Goal: Task Accomplishment & Management: Use online tool/utility

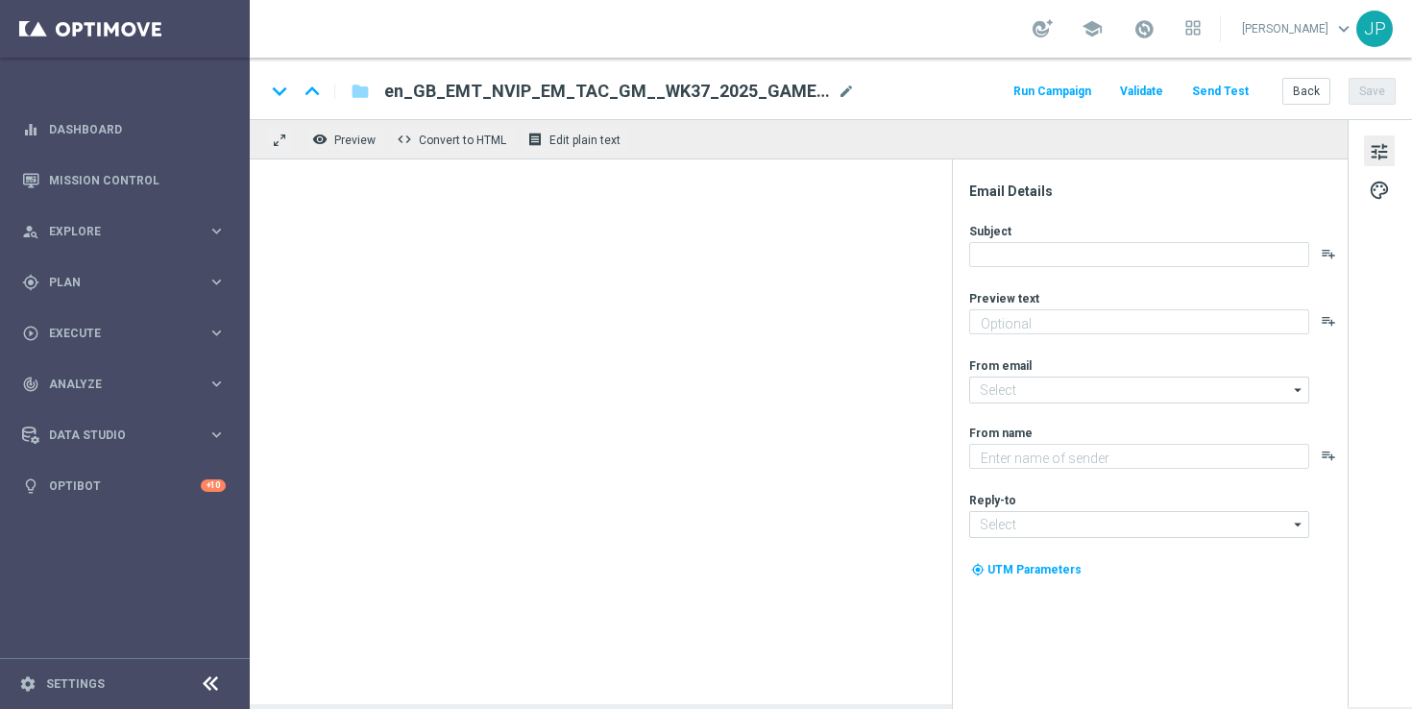
type textarea "Just log in and play your 15 Free Spins!"
type textarea "Lottoland"
type input "[EMAIL_ADDRESS][DOMAIN_NAME]"
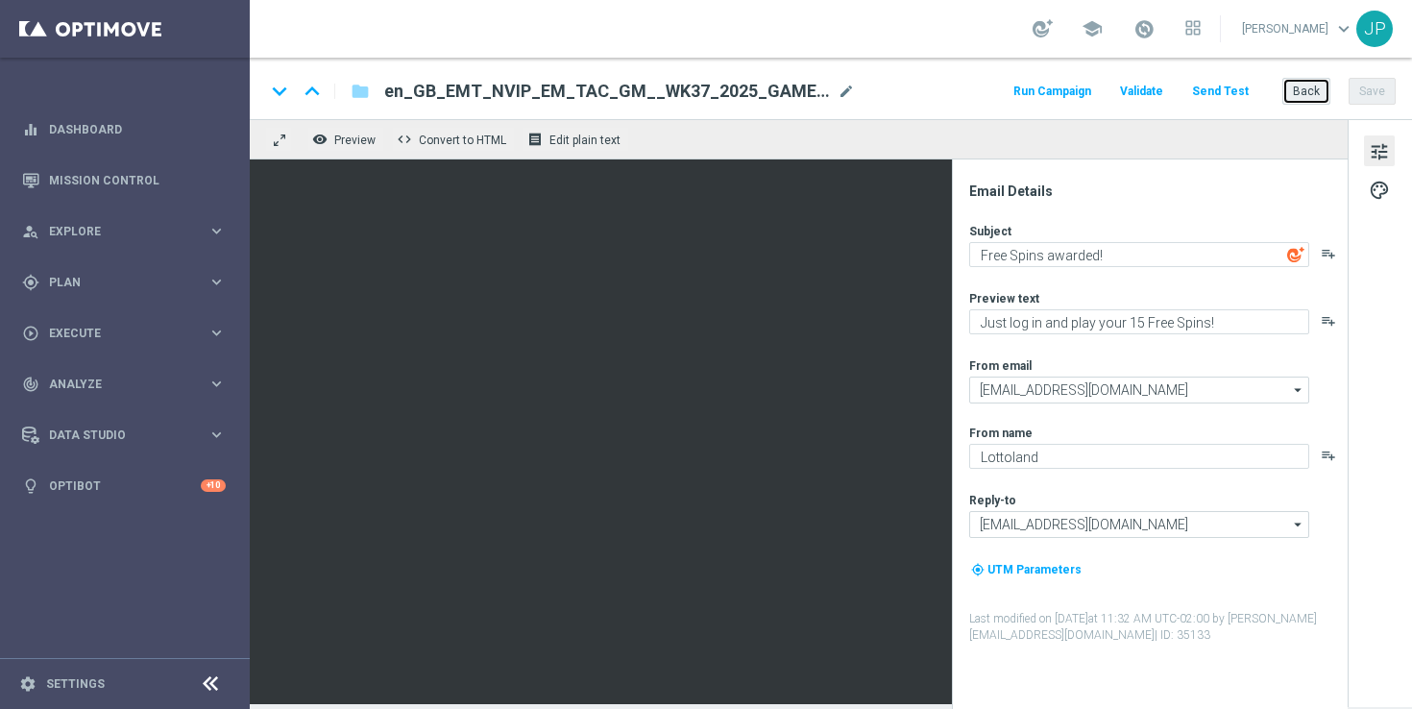
click at [1320, 93] on button "Back" at bounding box center [1306, 91] width 48 height 27
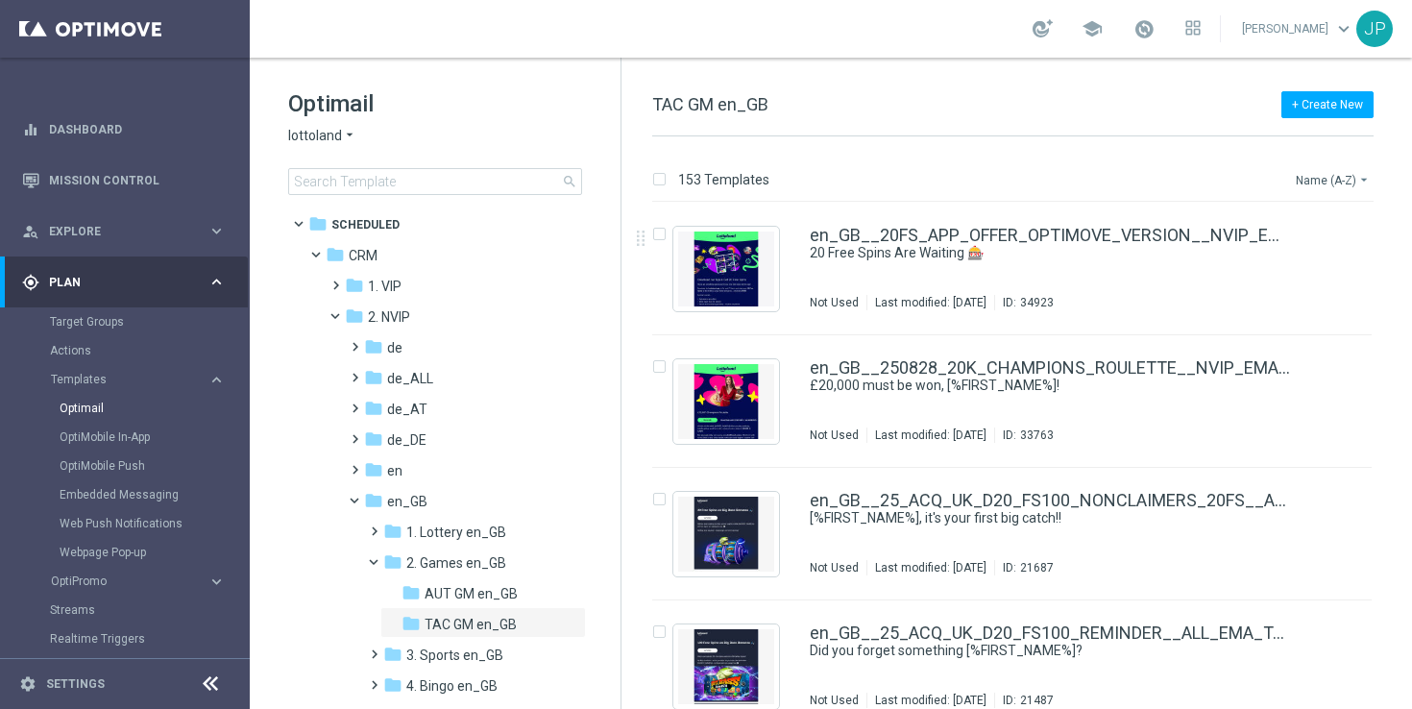
click at [1328, 176] on button "Name (A-Z) arrow_drop_down" at bounding box center [1334, 179] width 80 height 23
click at [1336, 260] on span "Date Modified (Newest)" at bounding box center [1299, 264] width 129 height 13
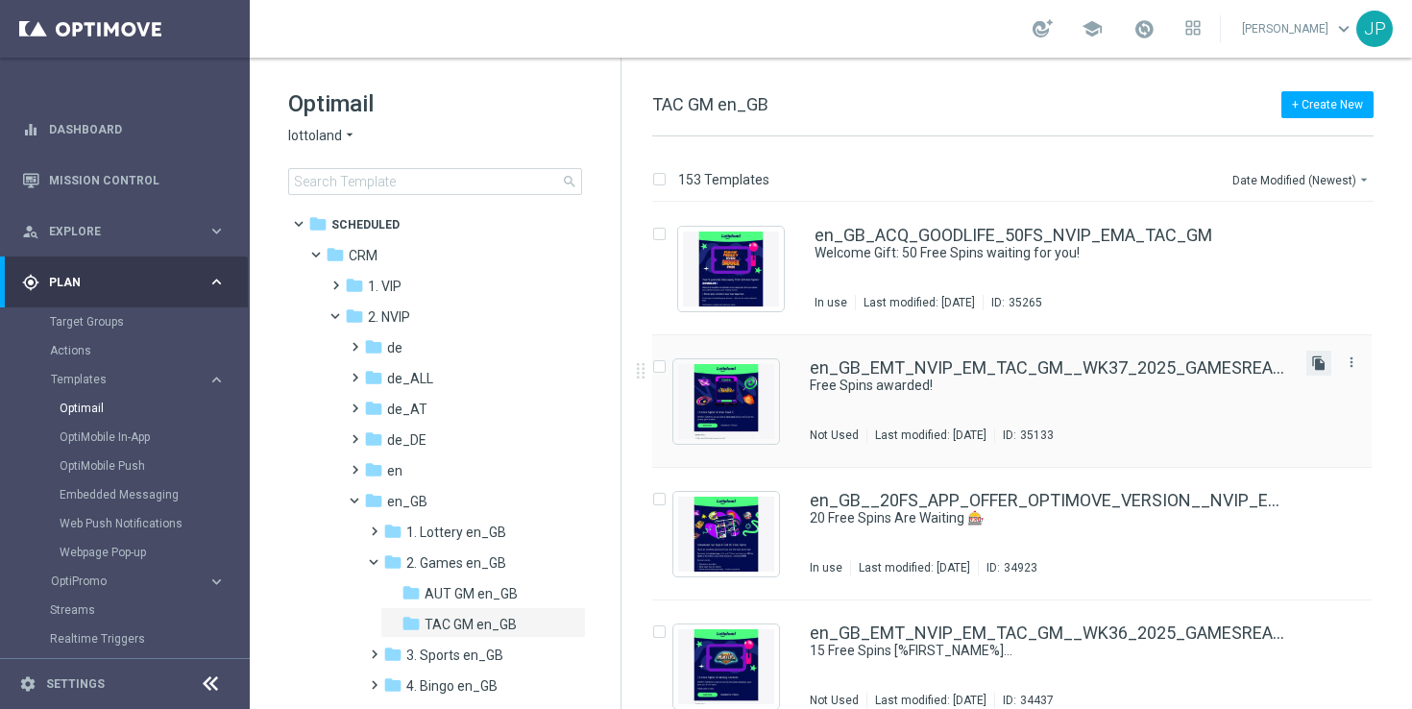
click at [1314, 365] on icon "file_copy" at bounding box center [1318, 362] width 15 height 15
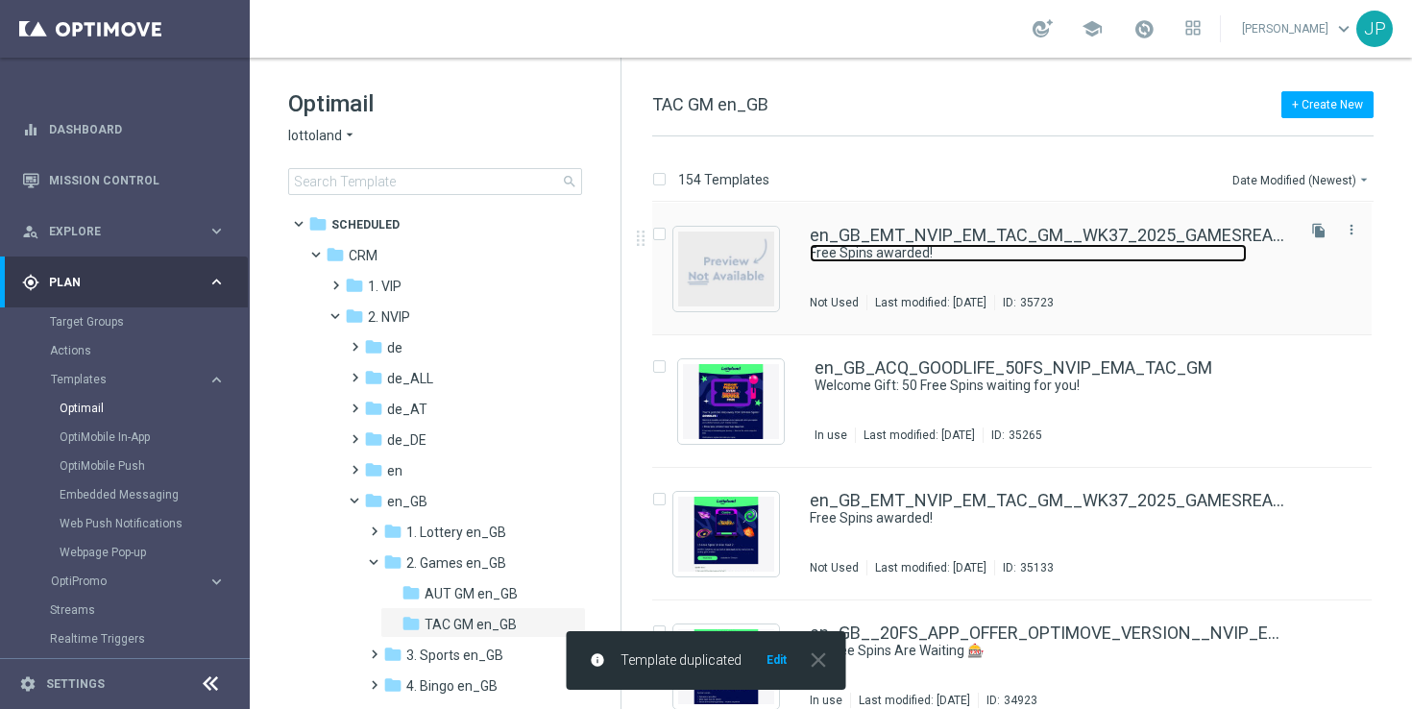
click at [1181, 257] on link "Free Spins awarded!" at bounding box center [1028, 253] width 437 height 18
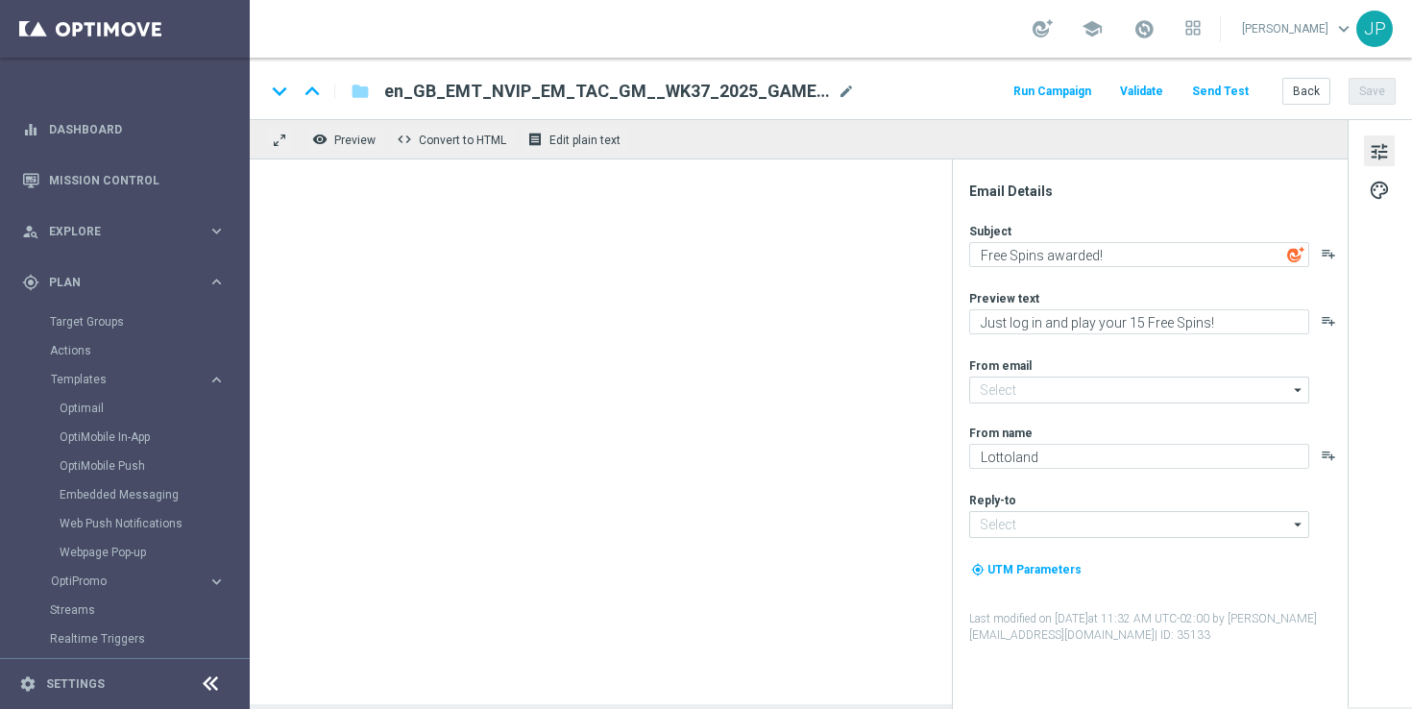
type input "[EMAIL_ADDRESS][DOMAIN_NAME]"
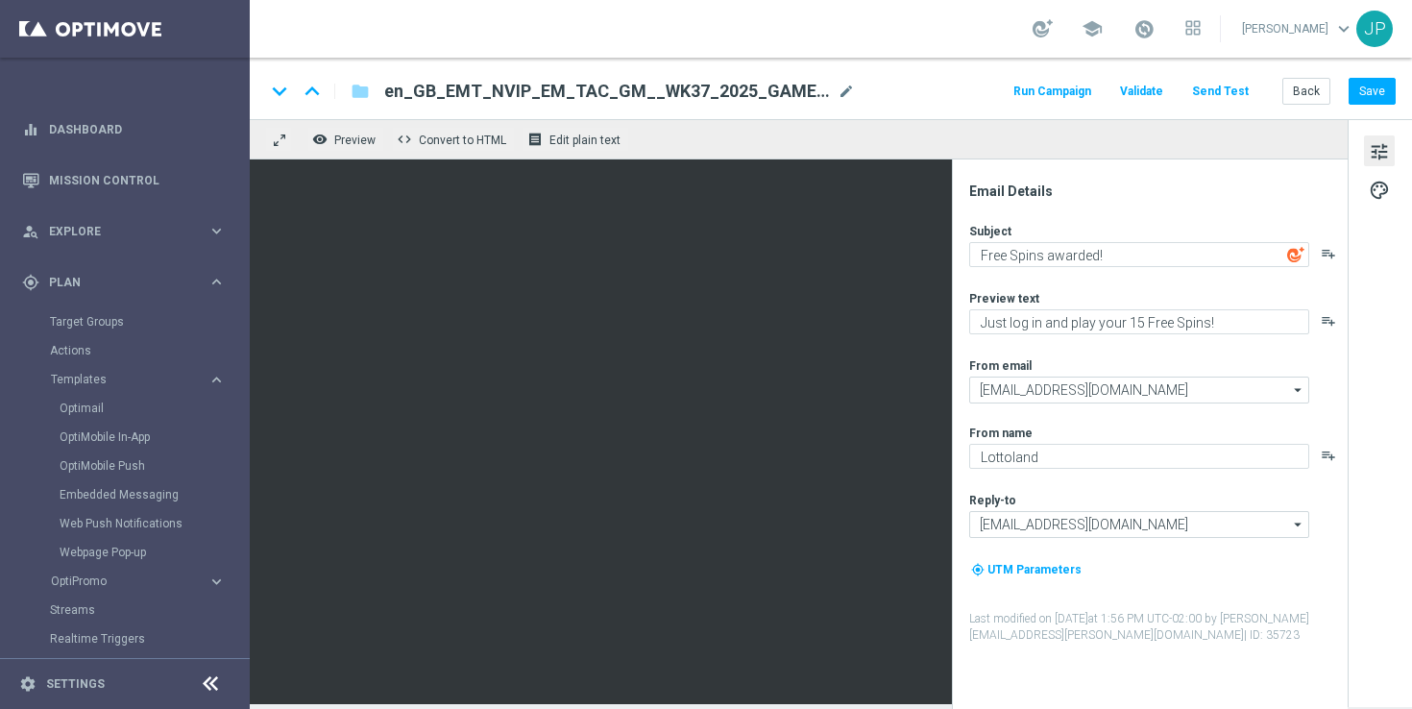
click at [584, 77] on div "keyboard_arrow_down keyboard_arrow_up folder en_GB_EMT_NVIP_EM_TAC_GM__WK37_202…" at bounding box center [831, 88] width 1162 height 61
click at [657, 95] on span "en_GB_EMT_NVIP_EM_TAC_GM__WK37_2025_GAMESREACT_FIRE_TOAD2(1)" at bounding box center [607, 91] width 446 height 23
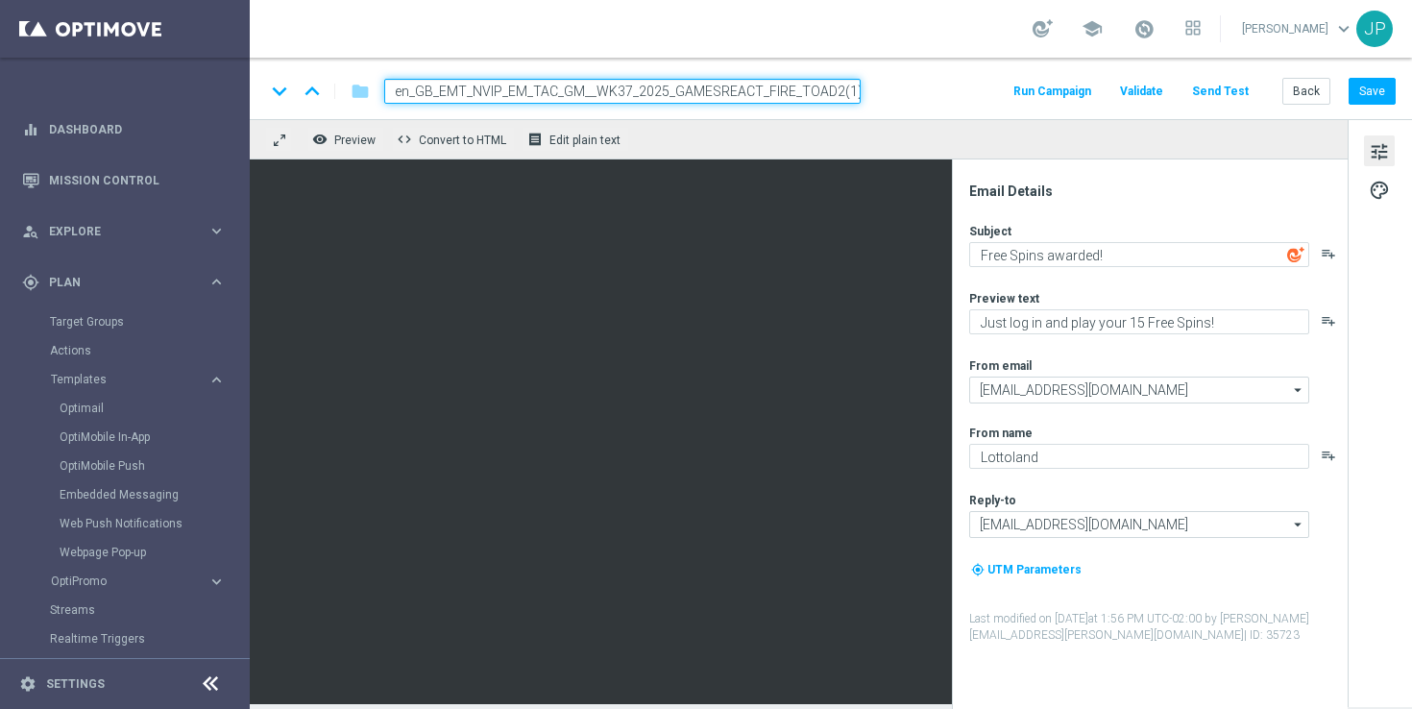
click at [767, 93] on input "en_GB_EMT_NVIP_EM_TAC_GM__WK37_2025_GAMESREACT_FIRE_TOAD2(1)" at bounding box center [622, 91] width 476 height 25
click at [791, 85] on input "en_GB_EMT_NVIP_EM_TAC_GM__WK37_2025_GAMESREACT_FIRE_TOAD2(1)" at bounding box center [622, 91] width 476 height 25
paste input "8_2025_GAMESREACT_WHAT_THE_FOX_MEGAWAYS"
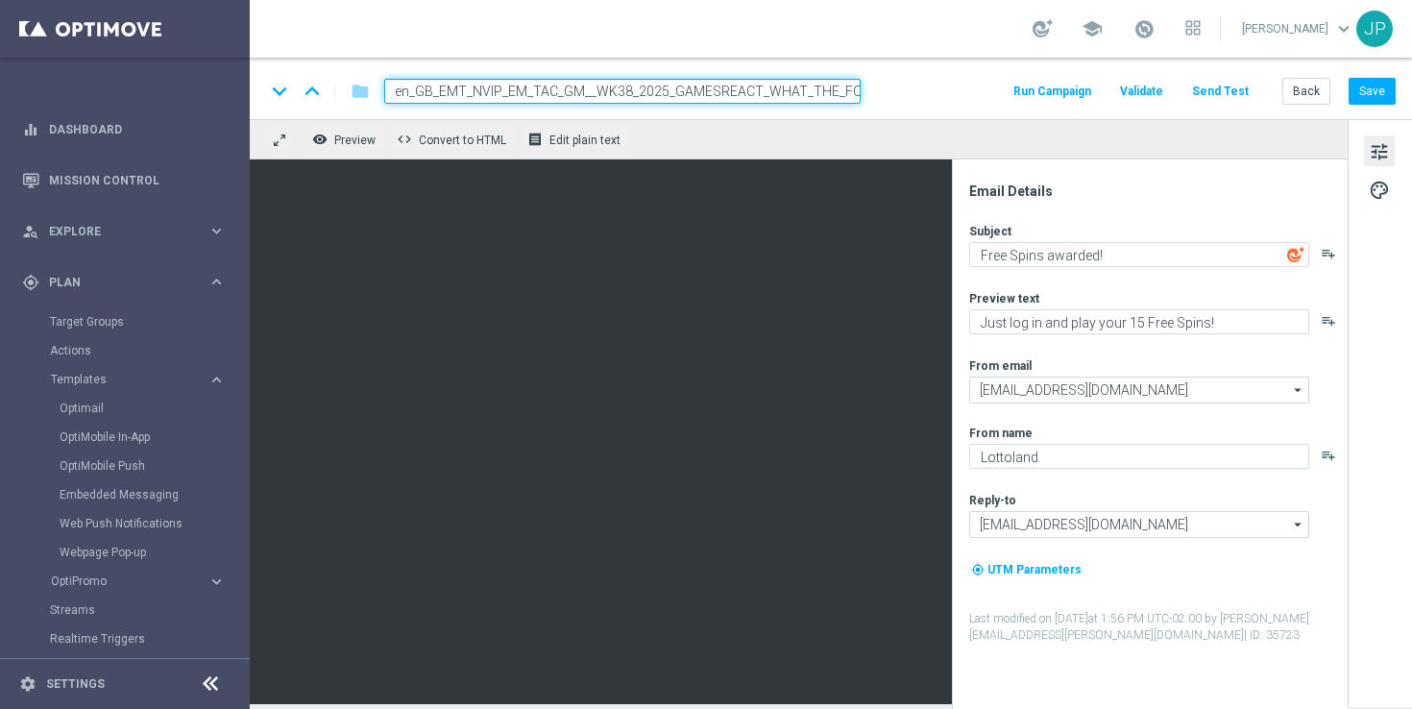
scroll to position [0, 80]
type input "en_GB_EMT_NVIP_EM_TAC_GM__WK38_2025_GAMESREACT_WHAT_THE_FOX_MEGAWAYS"
click at [922, 99] on div "keyboard_arrow_down keyboard_arrow_up folder en_GB_EMT_NVIP_EM_TAC_GM__WK38_202…" at bounding box center [830, 91] width 1131 height 25
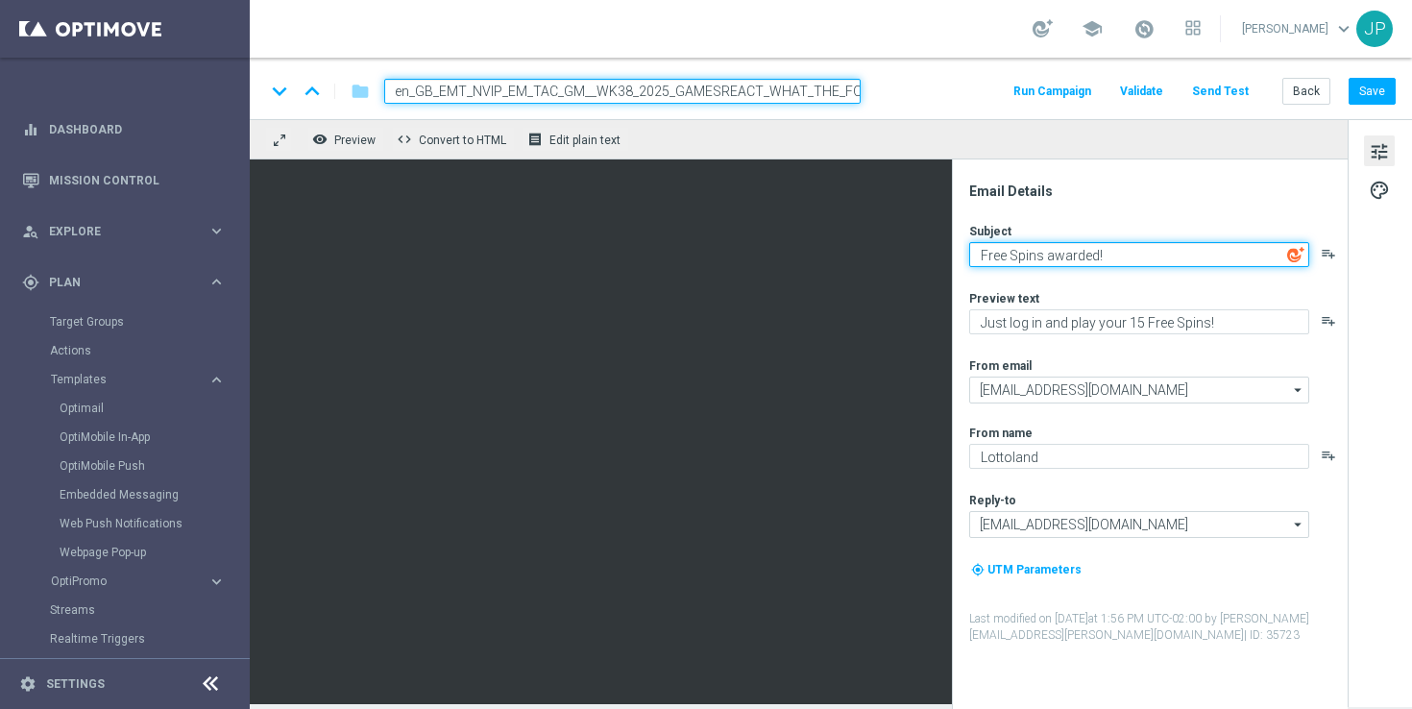
click at [1053, 254] on textarea "Free Spins awarded!" at bounding box center [1139, 254] width 340 height 25
type textarea "What the FOX"
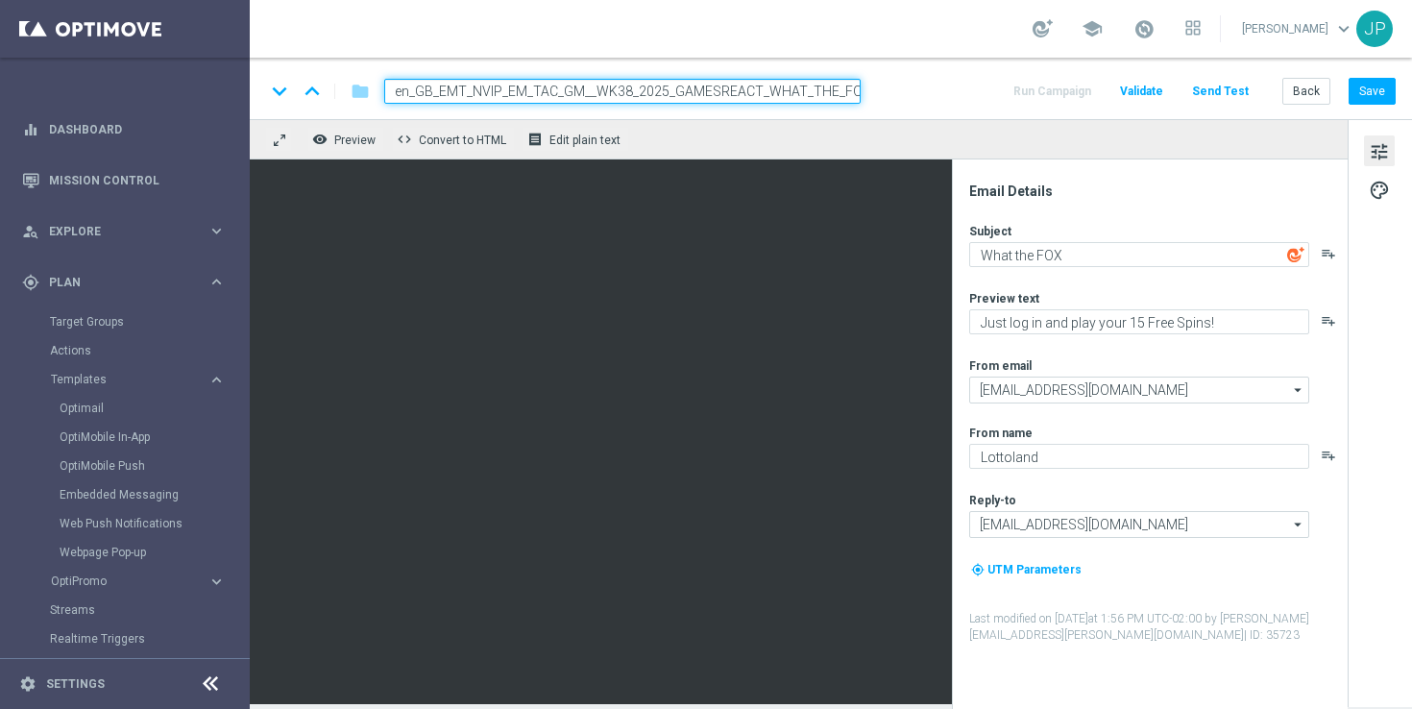
click at [1328, 251] on icon "playlist_add" at bounding box center [1328, 253] width 15 height 15
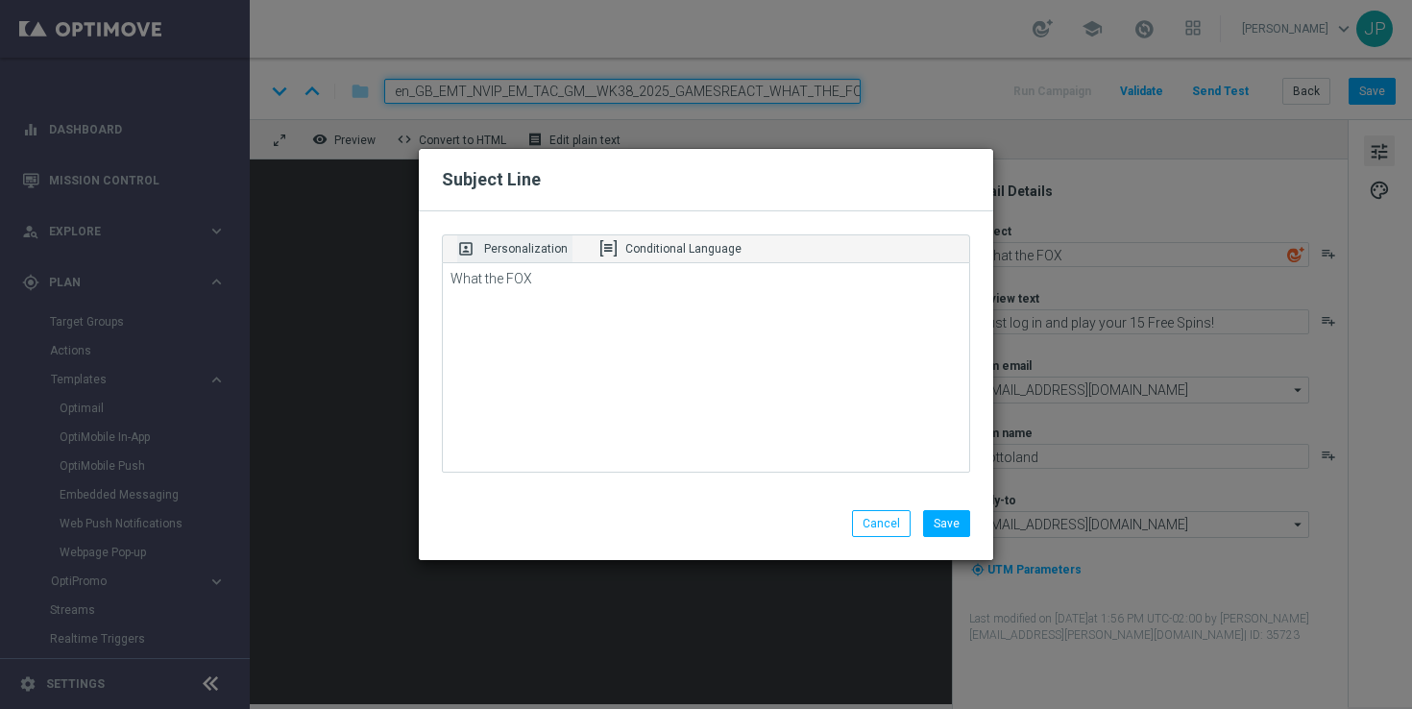
click at [562, 247] on p "Personalization" at bounding box center [526, 248] width 84 height 17
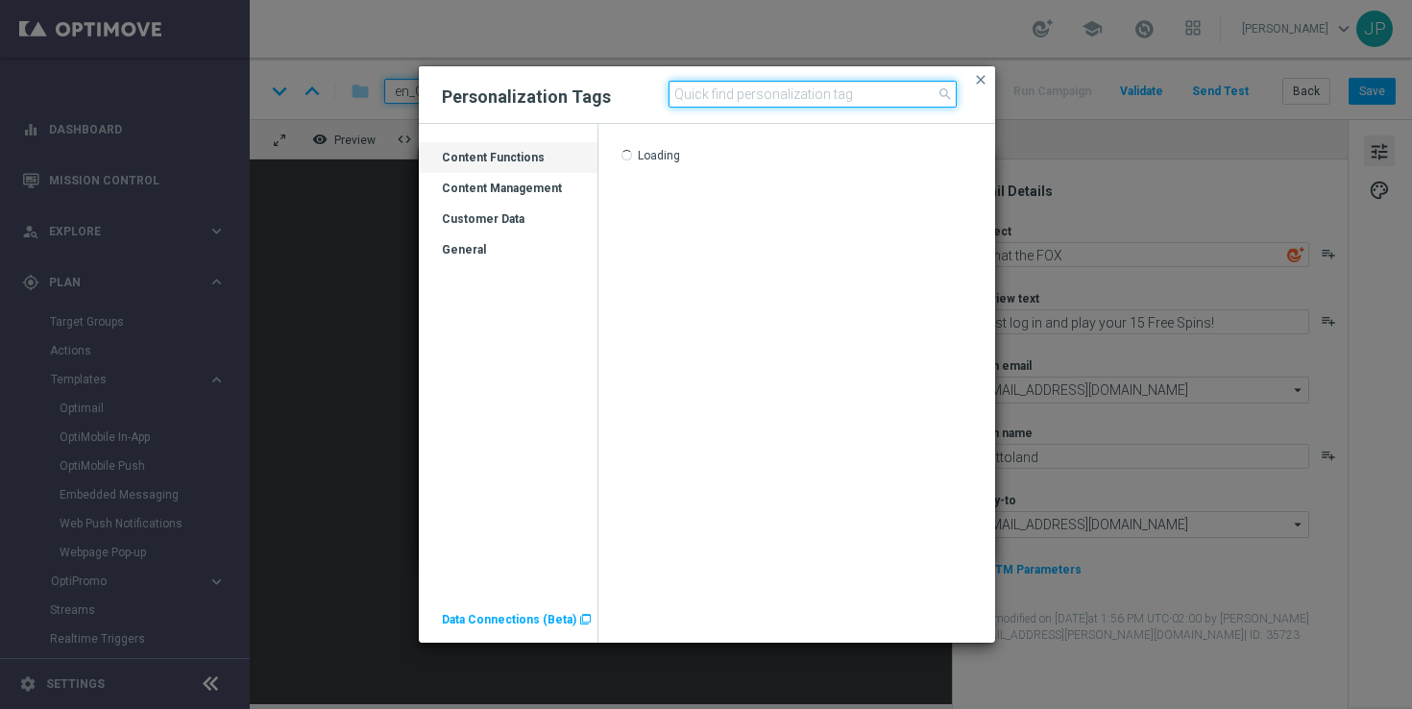
click at [762, 93] on input at bounding box center [813, 94] width 288 height 27
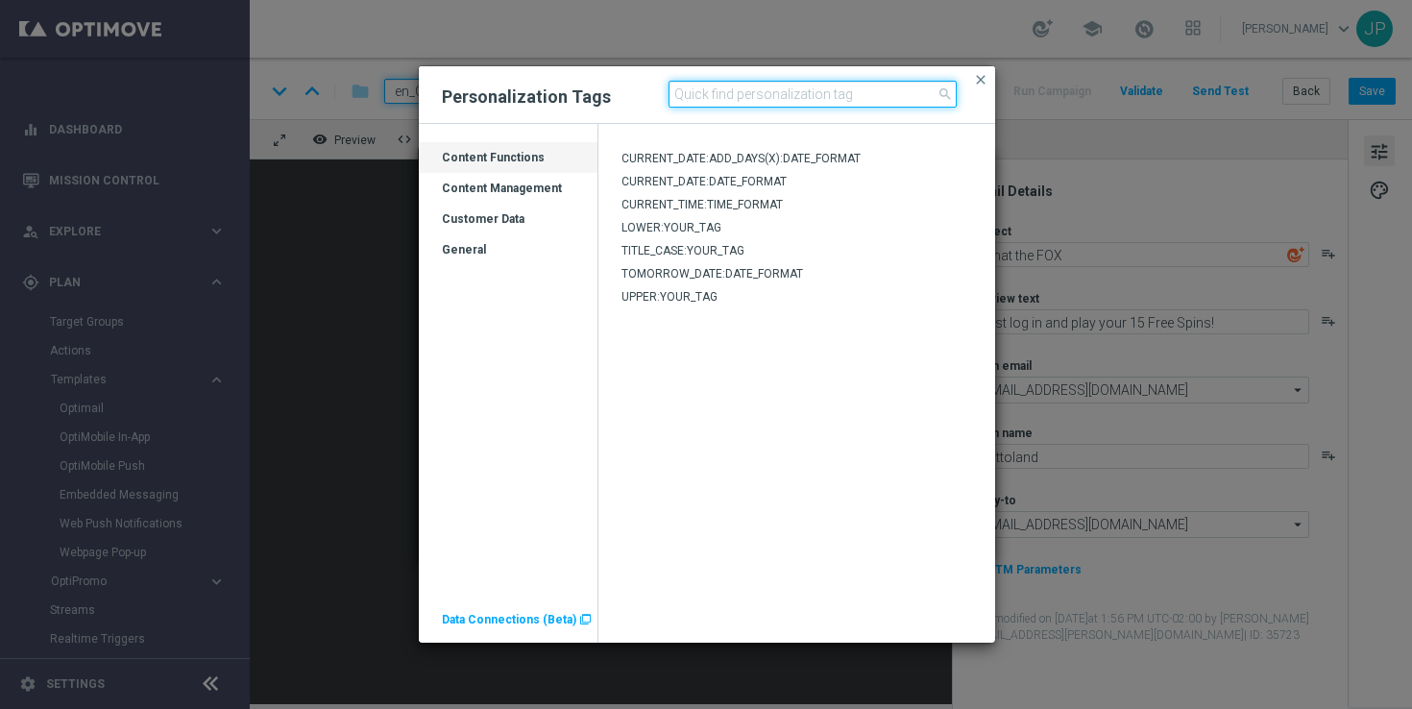
type input "first"
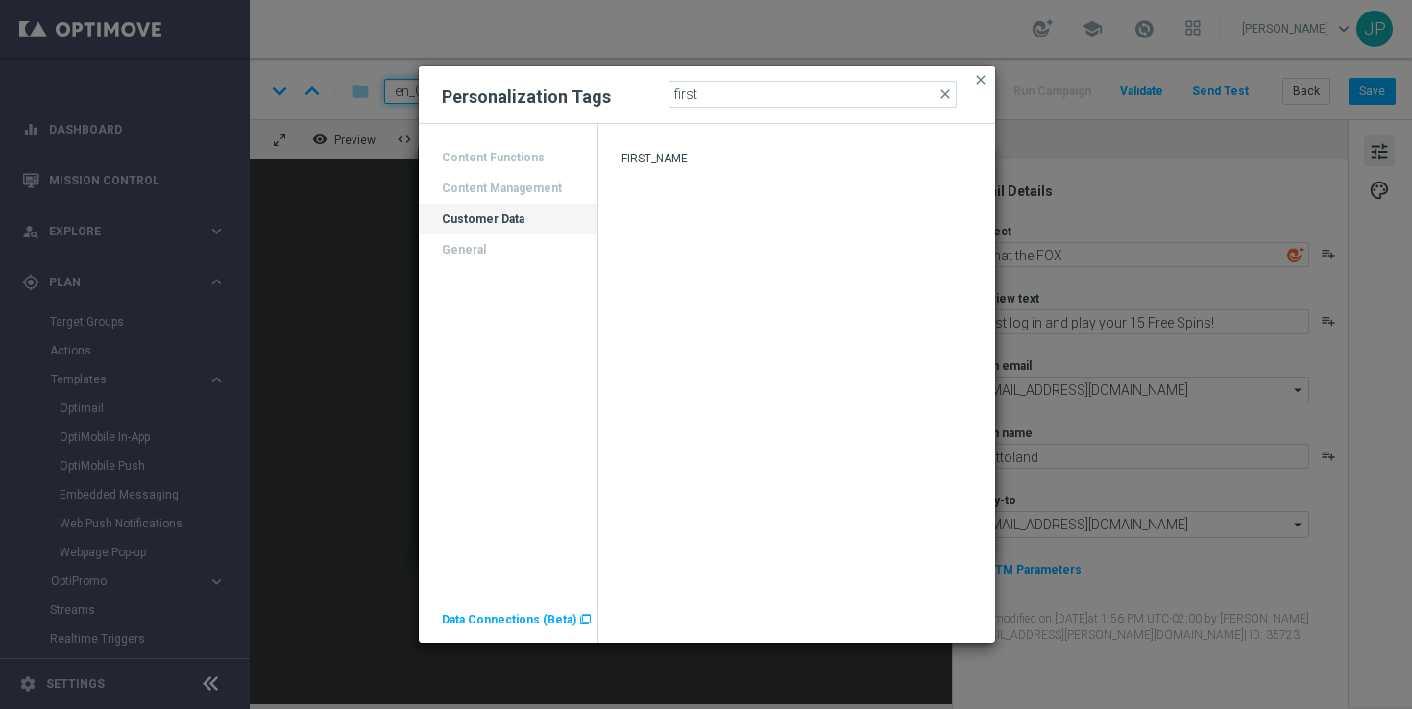
click at [687, 149] on div "FIRST_NAME" at bounding box center [797, 159] width 398 height 23
type textarea "What the [PERSON_NAME] [%FIRST_NAME%]"
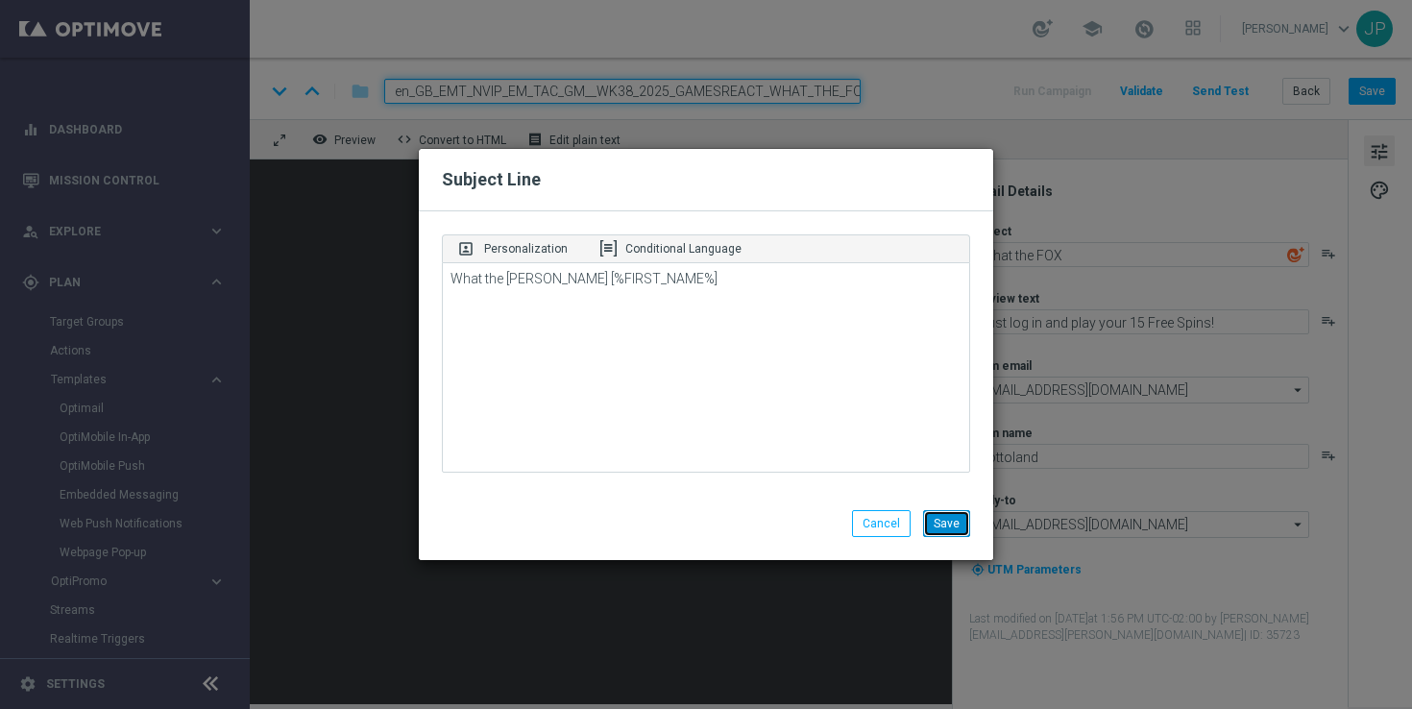
click at [945, 527] on button "Save" at bounding box center [946, 523] width 47 height 27
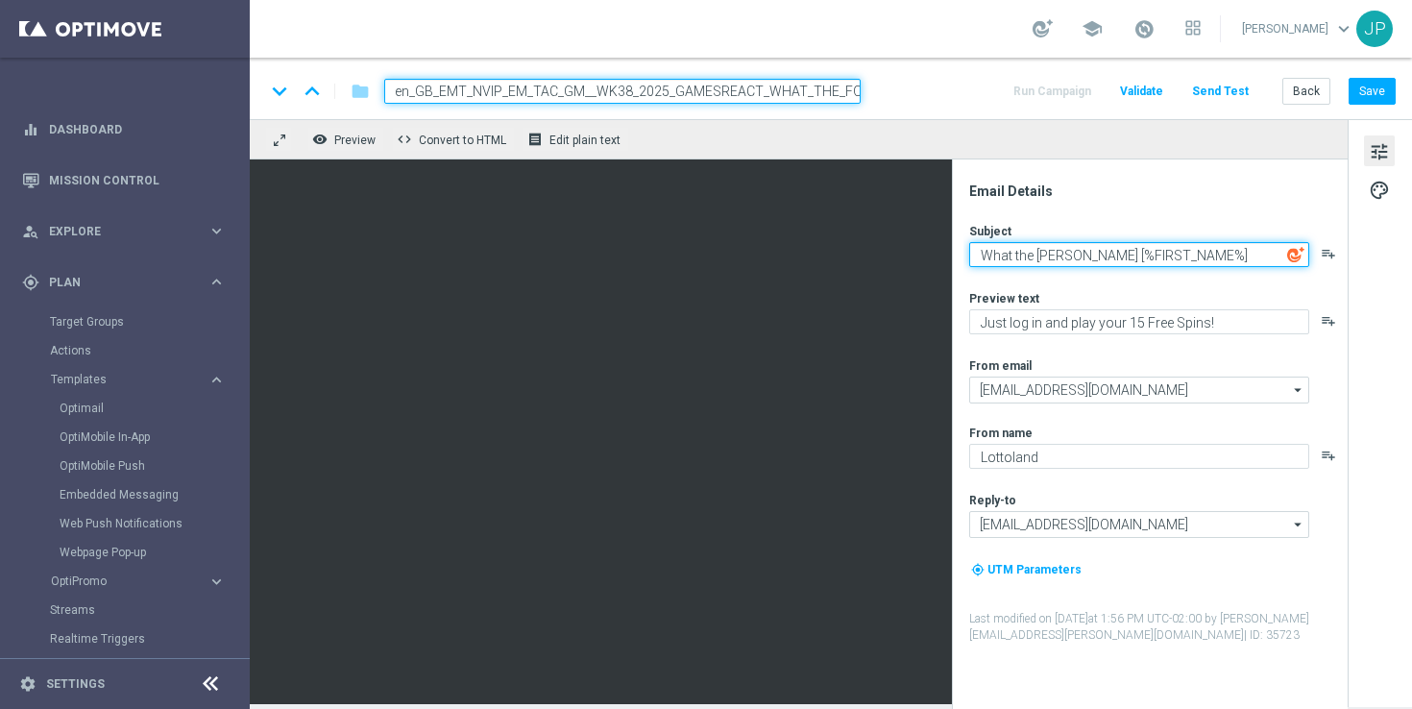
click at [1217, 256] on textarea "What the [PERSON_NAME] [%FIRST_NAME%]" at bounding box center [1139, 254] width 340 height 25
type textarea "What the [PERSON_NAME] [%FIRST_NAME%]!!"
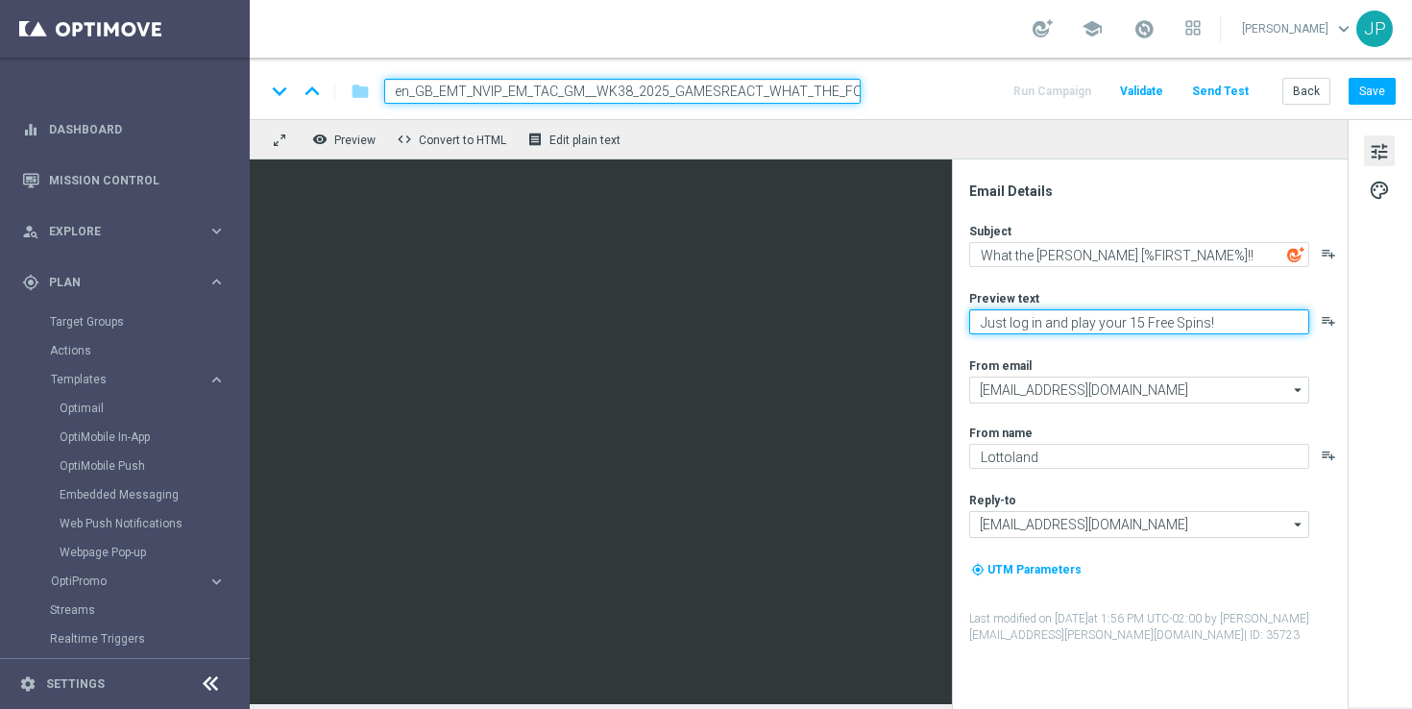
click at [987, 322] on textarea "Just log in and play your 15 Free Spins!" at bounding box center [1139, 321] width 340 height 25
drag, startPoint x: 987, startPoint y: 322, endPoint x: 1099, endPoint y: 321, distance: 111.4
click at [1099, 321] on textarea "Just log in and play your 15 Free Spins!" at bounding box center [1139, 321] width 340 height 25
type textarea "You've been awarded 15 Free Spins!"
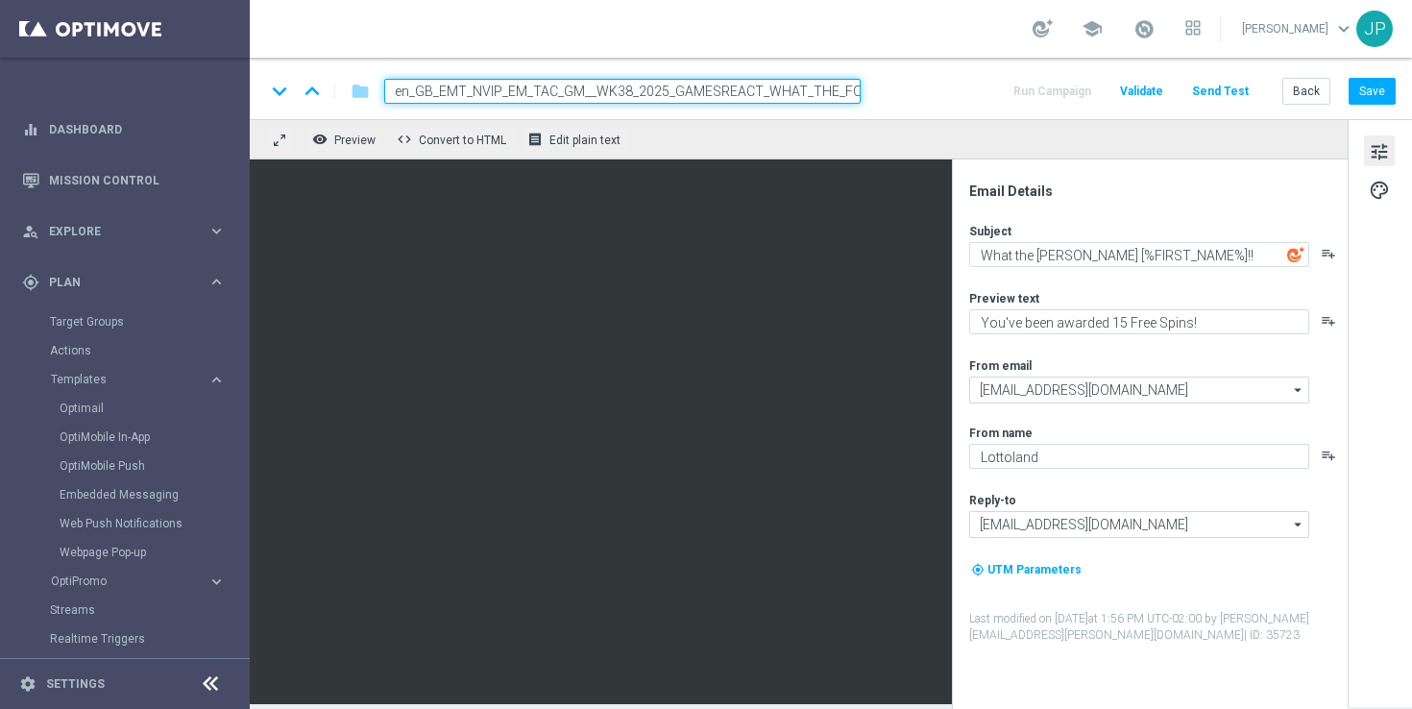
click at [1370, 362] on div "tune palette" at bounding box center [1380, 413] width 64 height 588
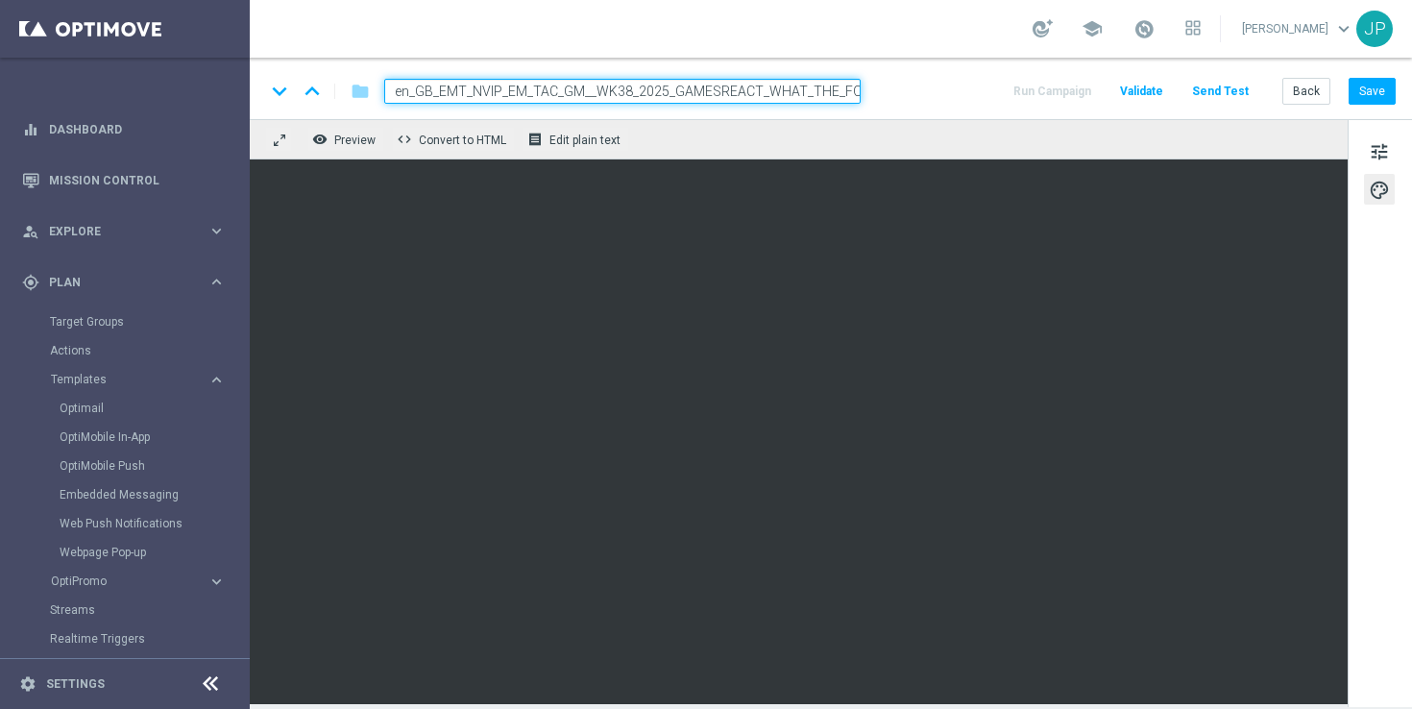
click at [1366, 630] on div "tune palette" at bounding box center [1380, 413] width 64 height 588
click at [607, 134] on span "Edit plain text" at bounding box center [584, 140] width 71 height 13
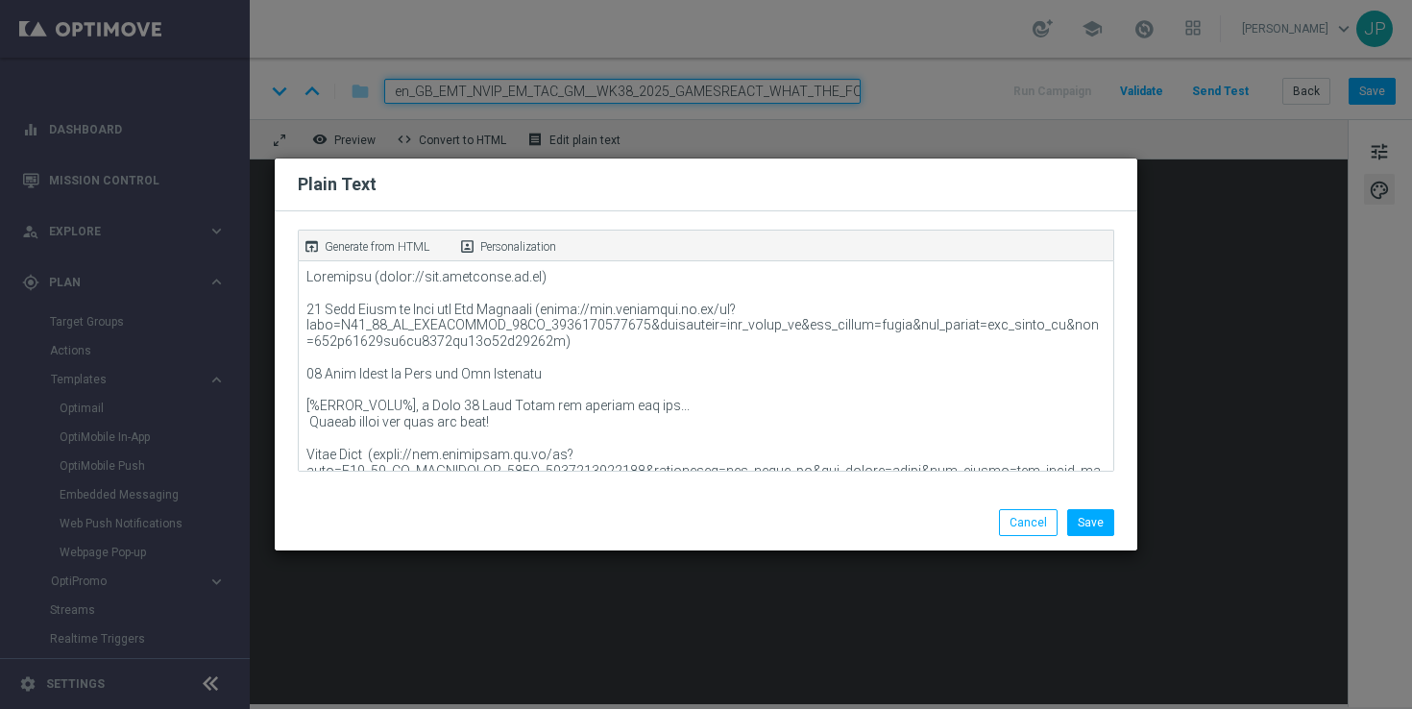
click at [403, 242] on p "Generate from HTML" at bounding box center [377, 246] width 105 height 17
click at [1090, 516] on button "Save" at bounding box center [1090, 522] width 47 height 27
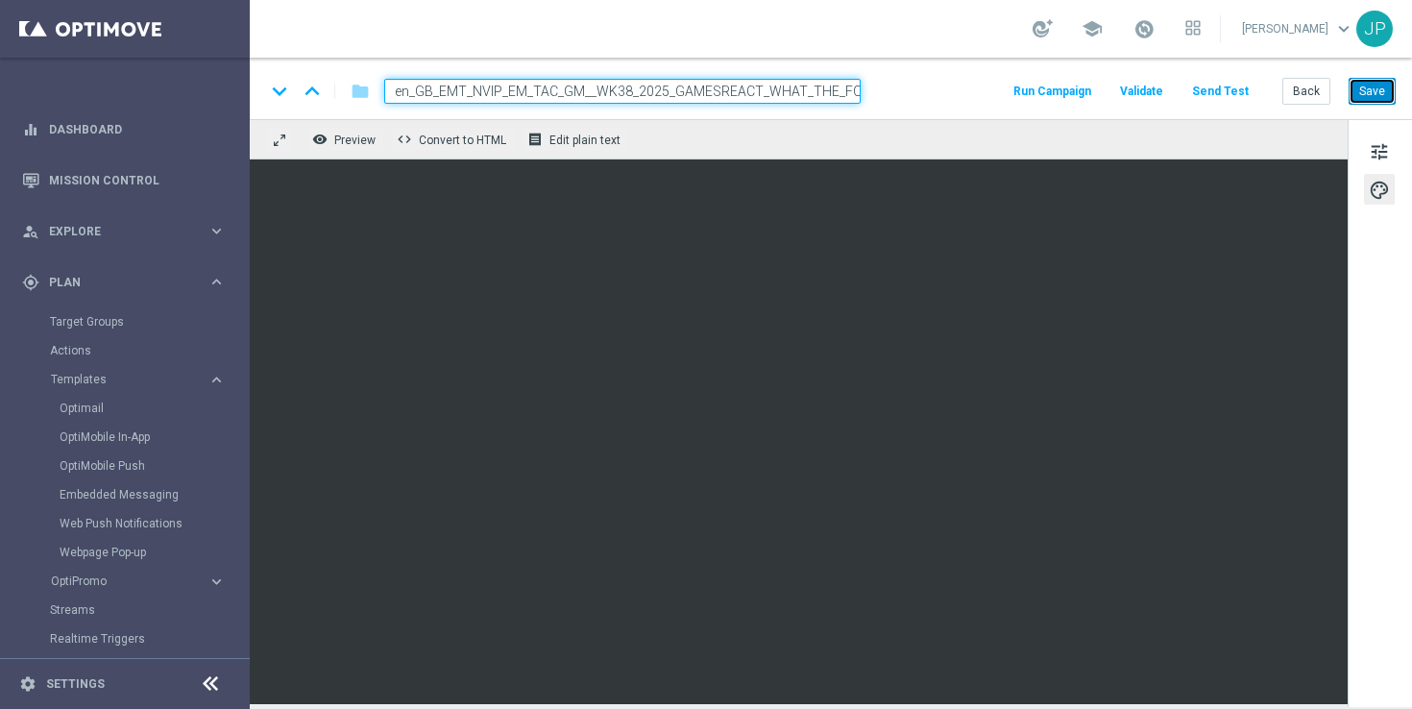
click at [1381, 85] on button "Save" at bounding box center [1372, 91] width 47 height 27
click at [1241, 97] on button "Send Test" at bounding box center [1220, 92] width 62 height 26
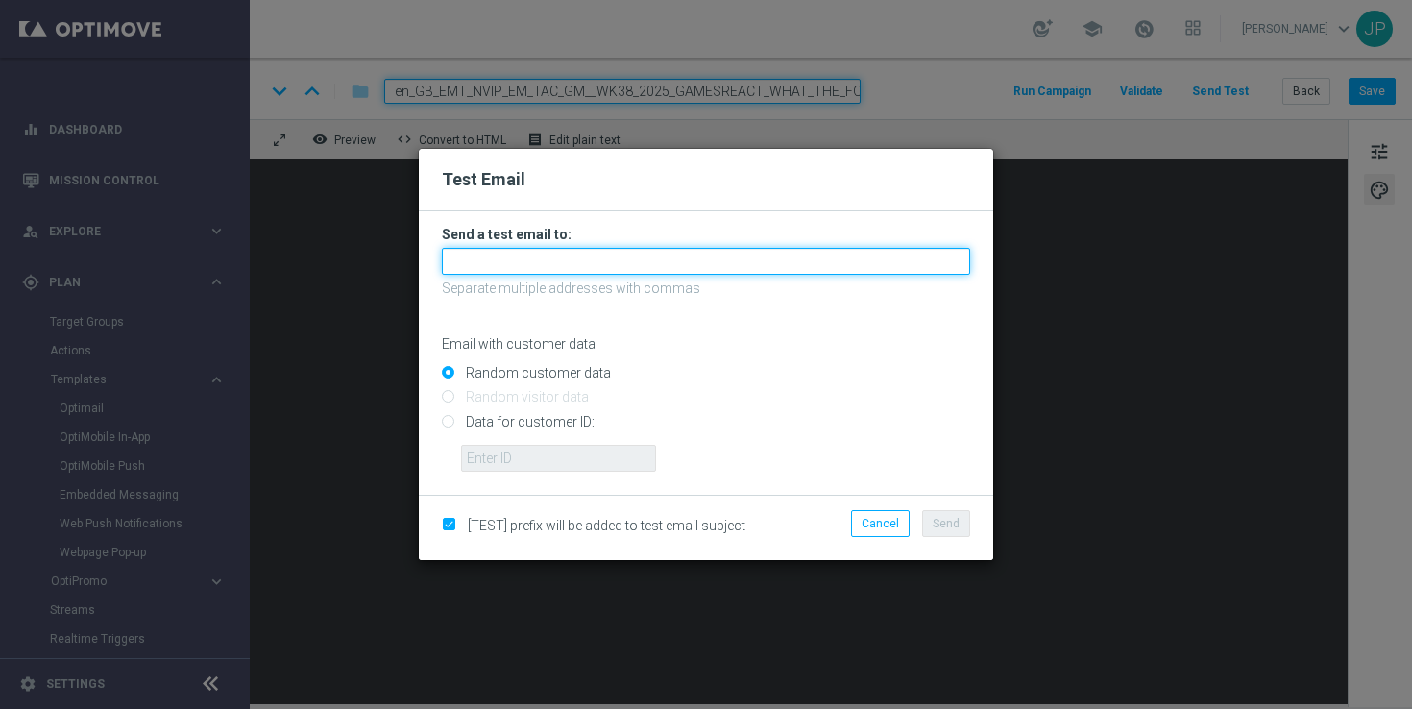
click at [689, 258] on input "text" at bounding box center [706, 261] width 528 height 27
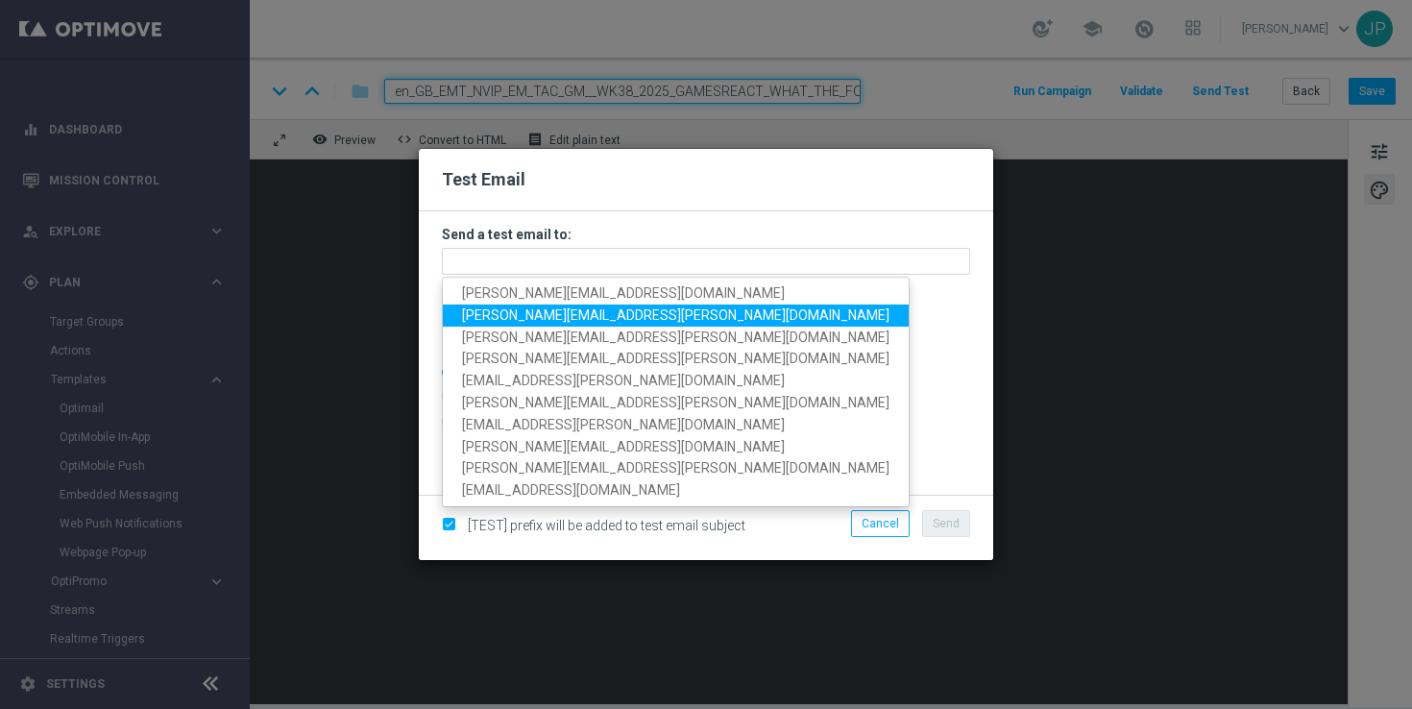
click at [495, 317] on span "[PERSON_NAME][EMAIL_ADDRESS][PERSON_NAME][DOMAIN_NAME]" at bounding box center [675, 314] width 427 height 15
type input "[PERSON_NAME][EMAIL_ADDRESS][PERSON_NAME][DOMAIN_NAME]"
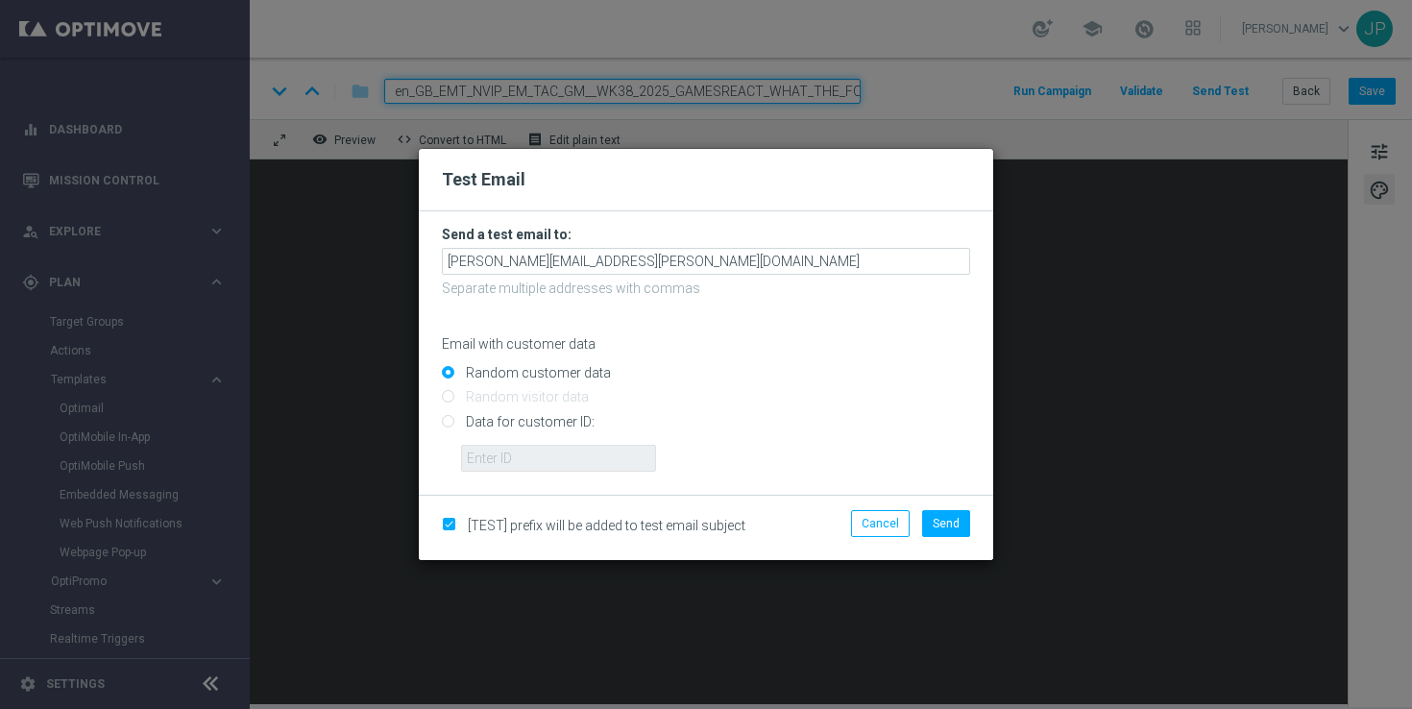
click at [530, 430] on input "Data for customer ID:" at bounding box center [706, 429] width 528 height 27
radio input "true"
click at [587, 463] on input "text" at bounding box center [558, 458] width 195 height 27
paste input "223901476"
type input "223901476"
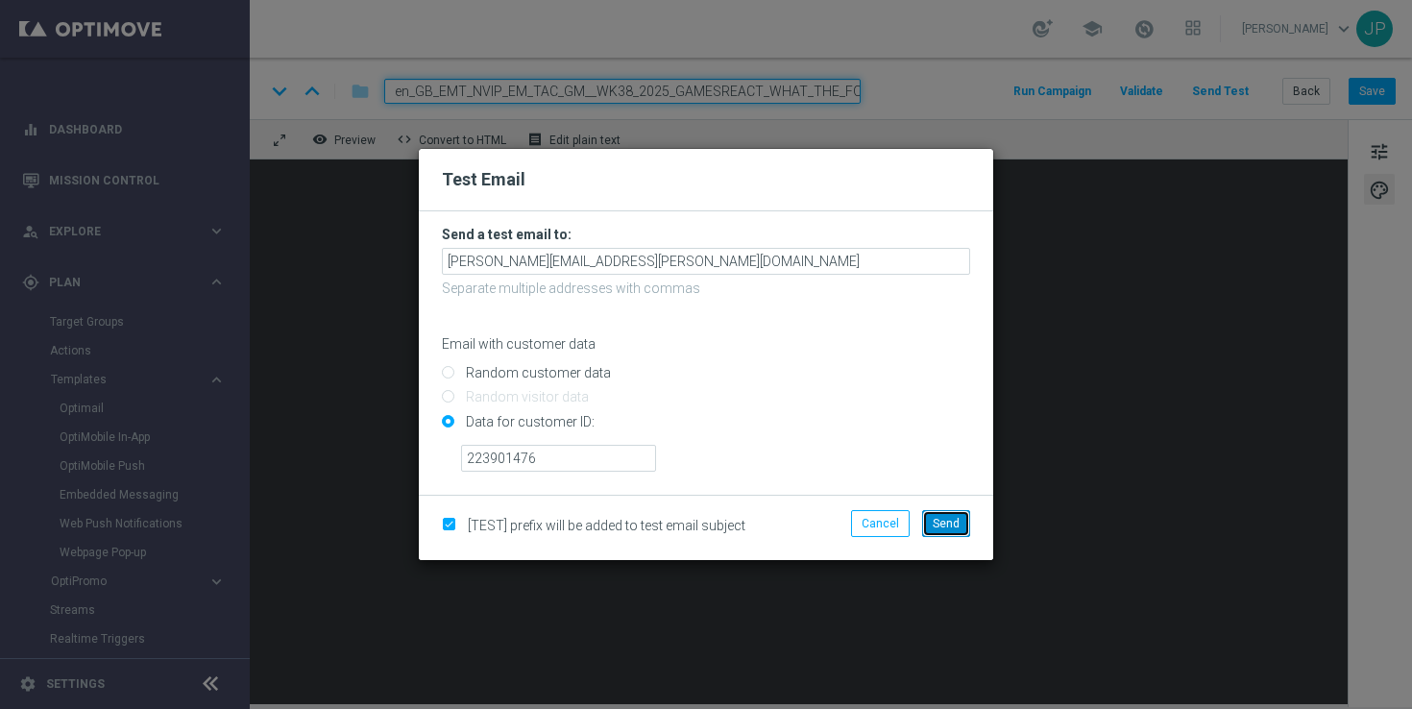
click at [966, 526] on button "Send" at bounding box center [946, 523] width 48 height 27
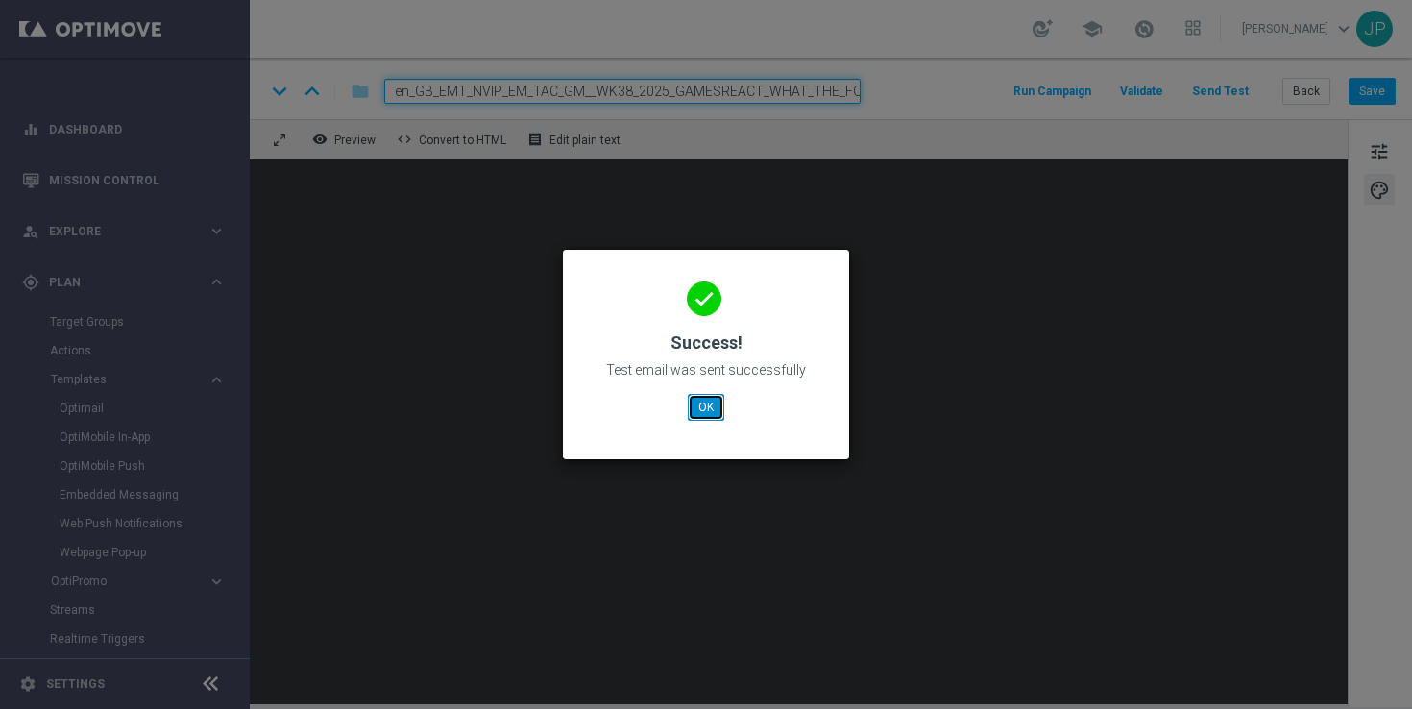
click at [717, 409] on button "OK" at bounding box center [706, 407] width 37 height 27
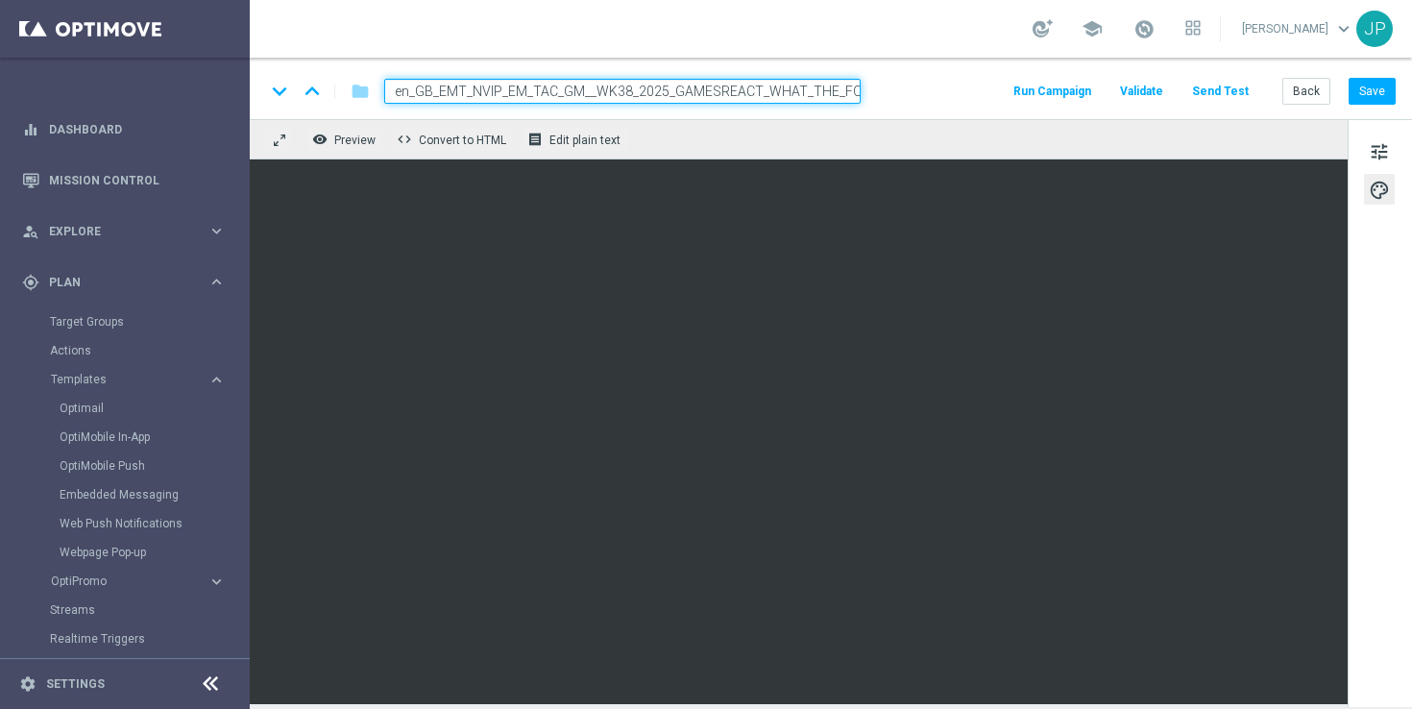
click at [1233, 85] on button "Send Test" at bounding box center [1220, 92] width 62 height 26
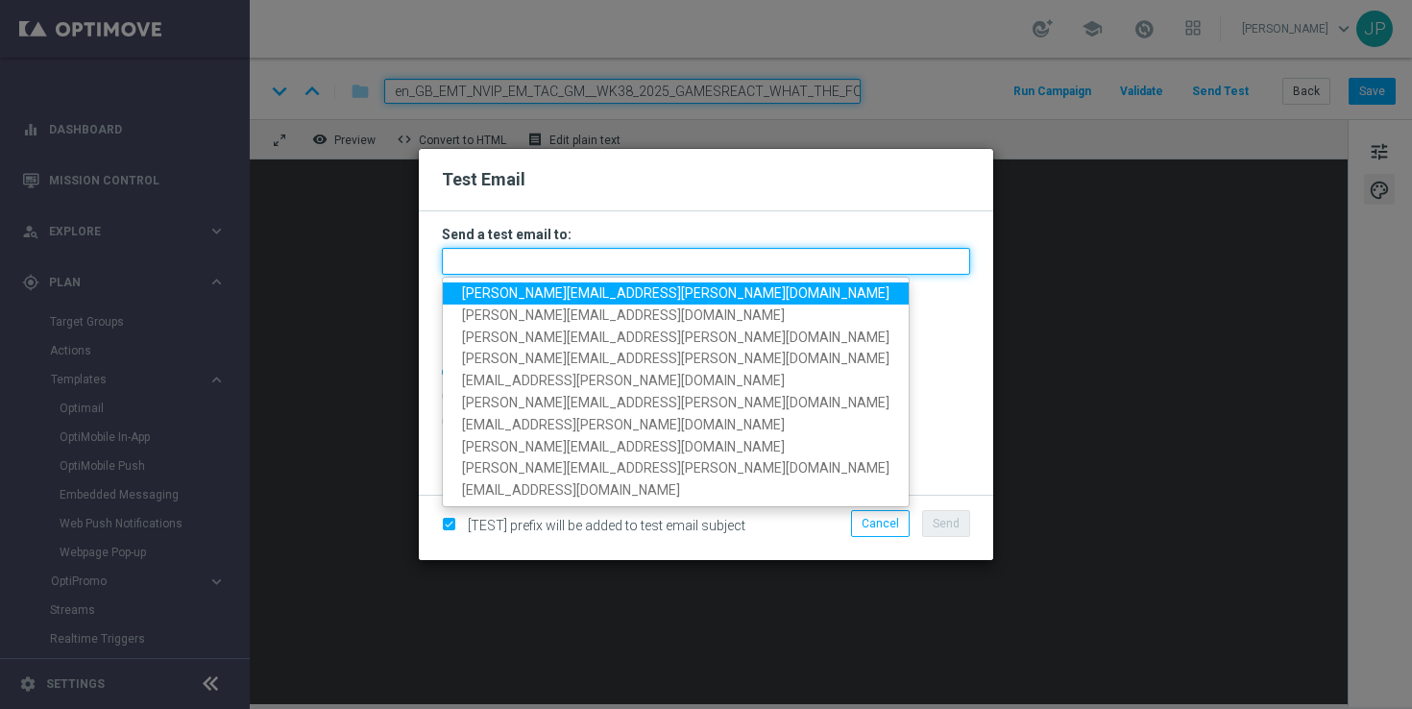
click at [630, 259] on input "text" at bounding box center [706, 261] width 528 height 27
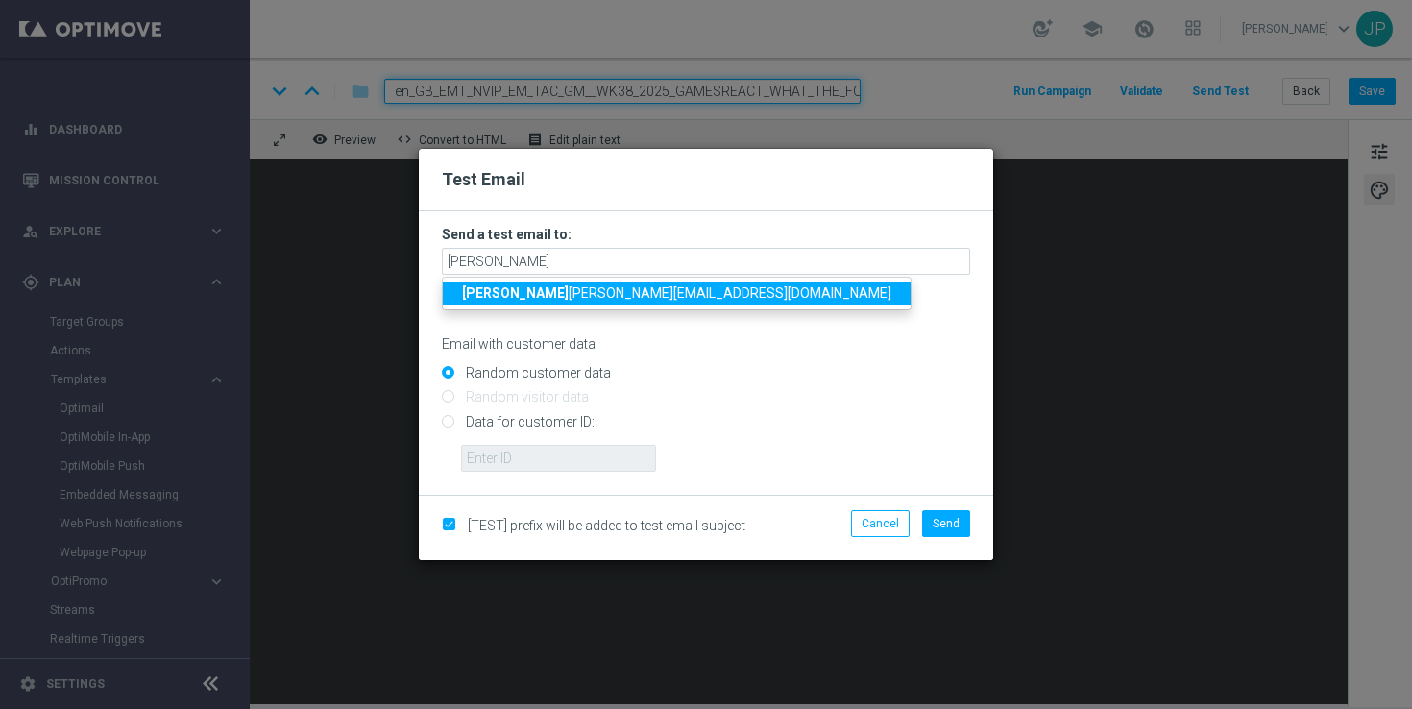
click at [615, 288] on span "rick [EMAIL_ADDRESS][DOMAIN_NAME]" at bounding box center [676, 292] width 429 height 15
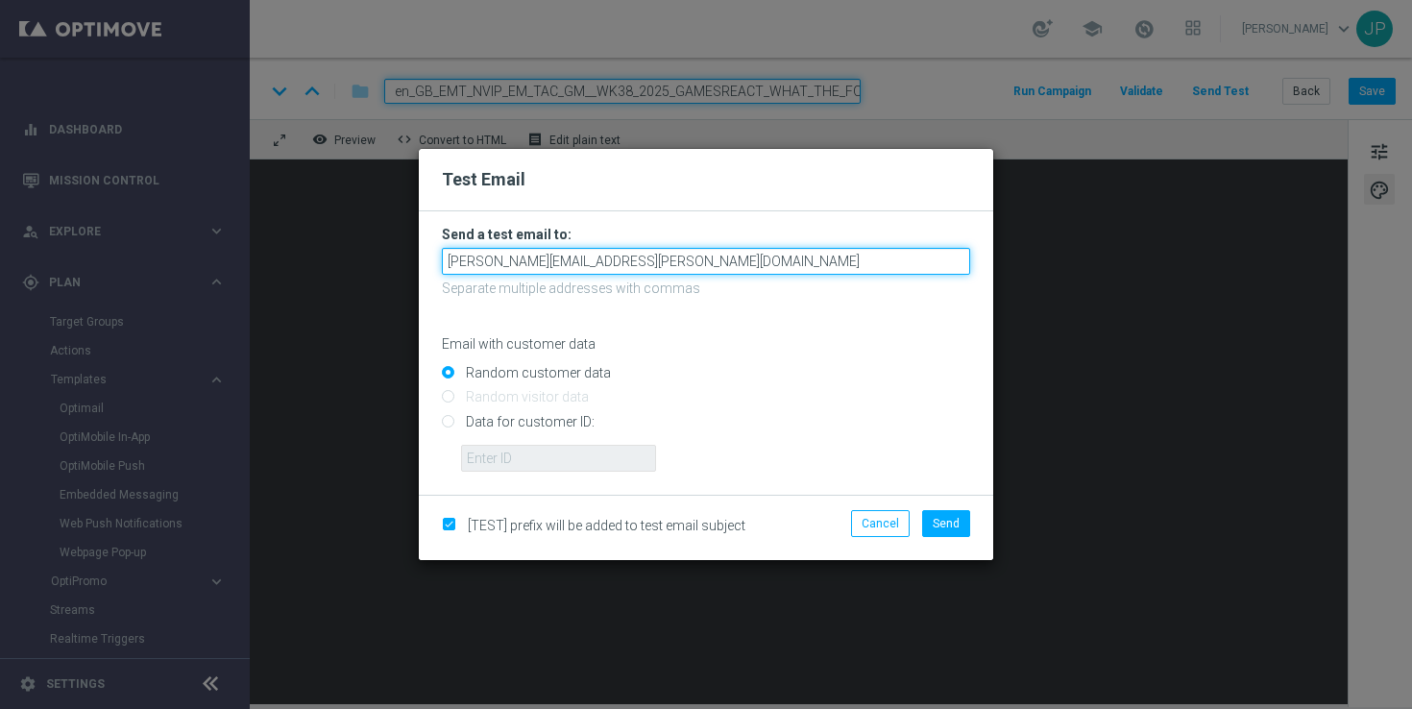
click at [725, 266] on input "[PERSON_NAME][EMAIL_ADDRESS][PERSON_NAME][DOMAIN_NAME]" at bounding box center [706, 261] width 528 height 27
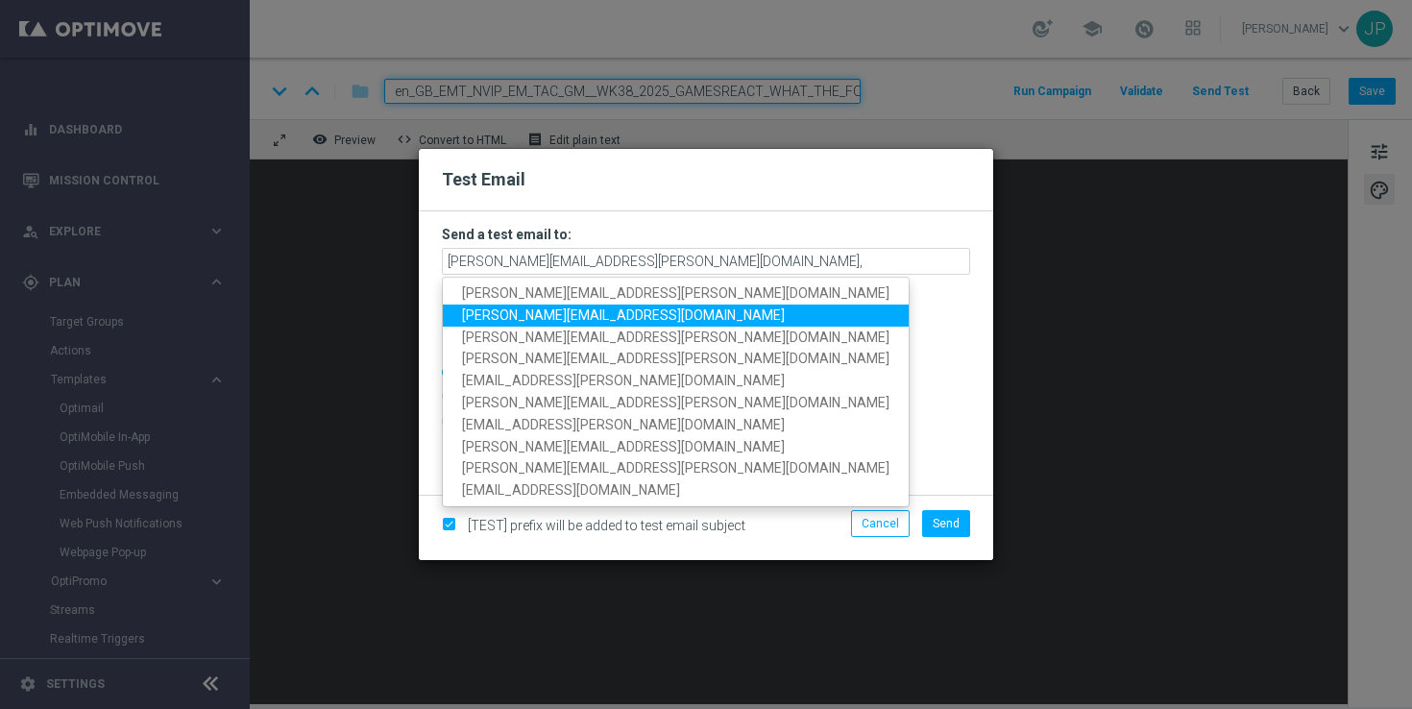
click at [641, 316] on span "[PERSON_NAME][EMAIL_ADDRESS][DOMAIN_NAME]" at bounding box center [623, 314] width 323 height 15
type input "[PERSON_NAME][EMAIL_ADDRESS][PERSON_NAME][DOMAIN_NAME],[DOMAIN_NAME][EMAIL_ADDR…"
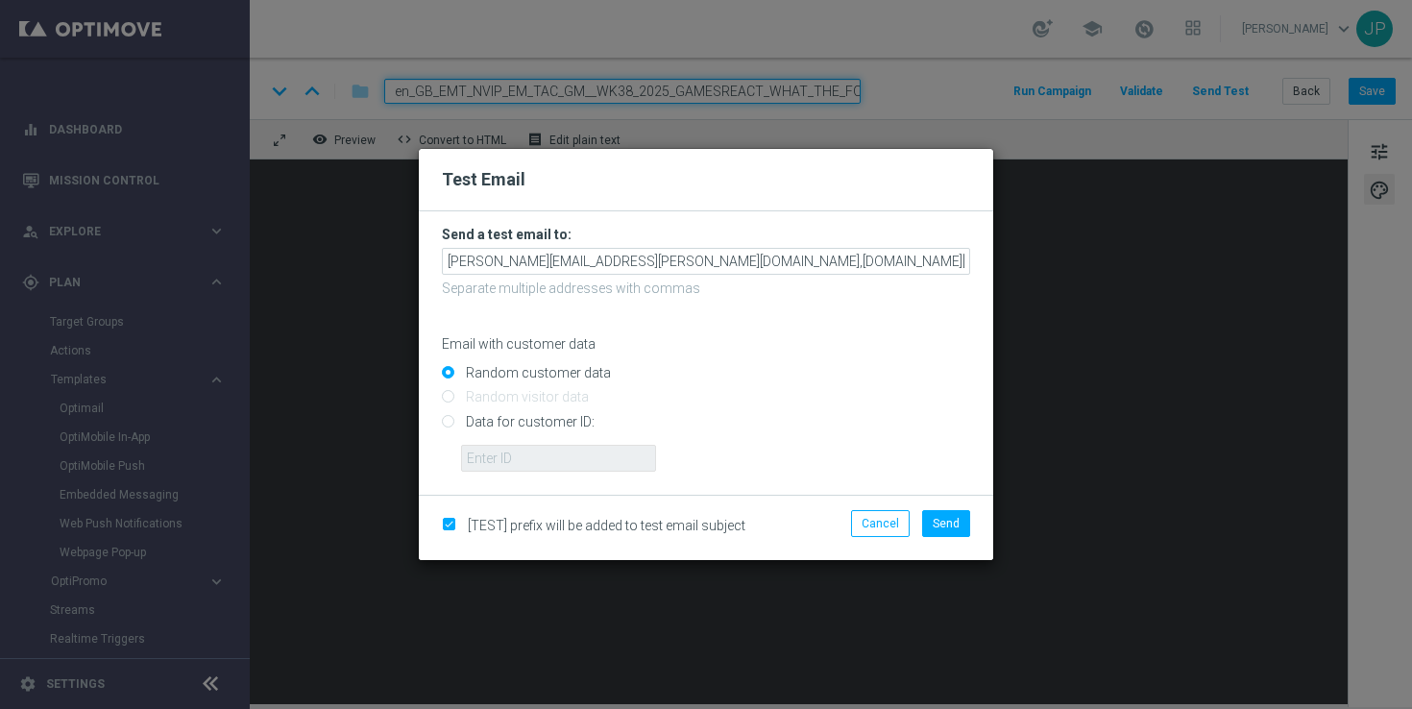
click at [576, 424] on input "Data for customer ID:" at bounding box center [706, 429] width 528 height 27
radio input "true"
click at [575, 461] on input "text" at bounding box center [558, 458] width 195 height 27
paste input "223901476"
type input "223901476"
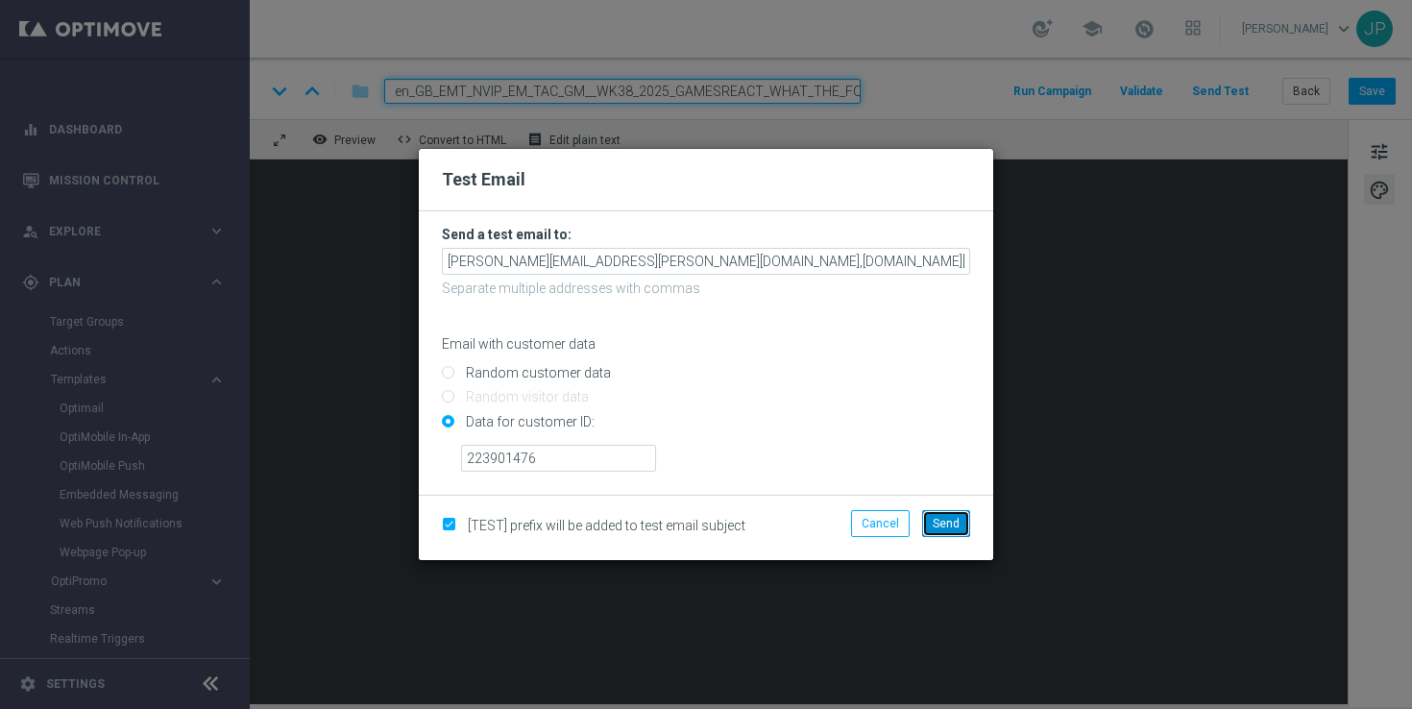
click at [939, 527] on span "Send" at bounding box center [946, 523] width 27 height 13
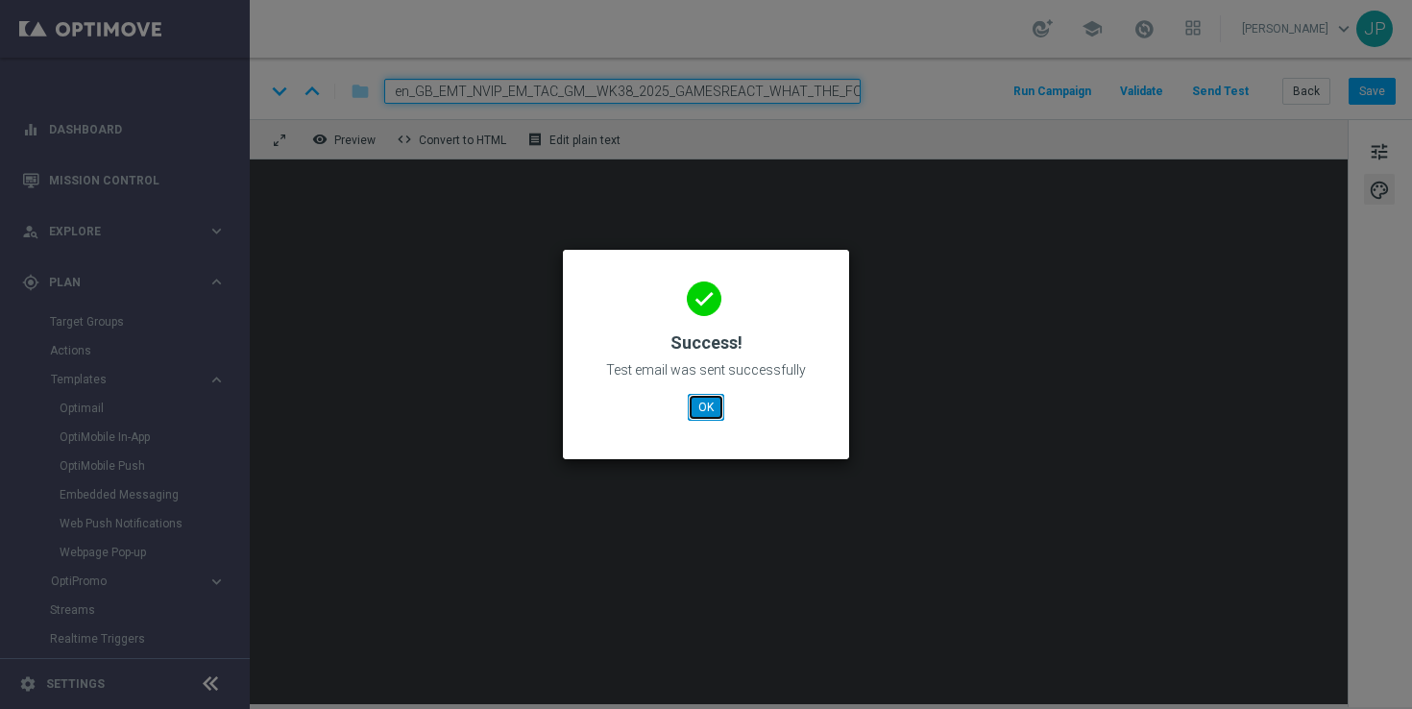
click at [708, 417] on button "OK" at bounding box center [706, 407] width 37 height 27
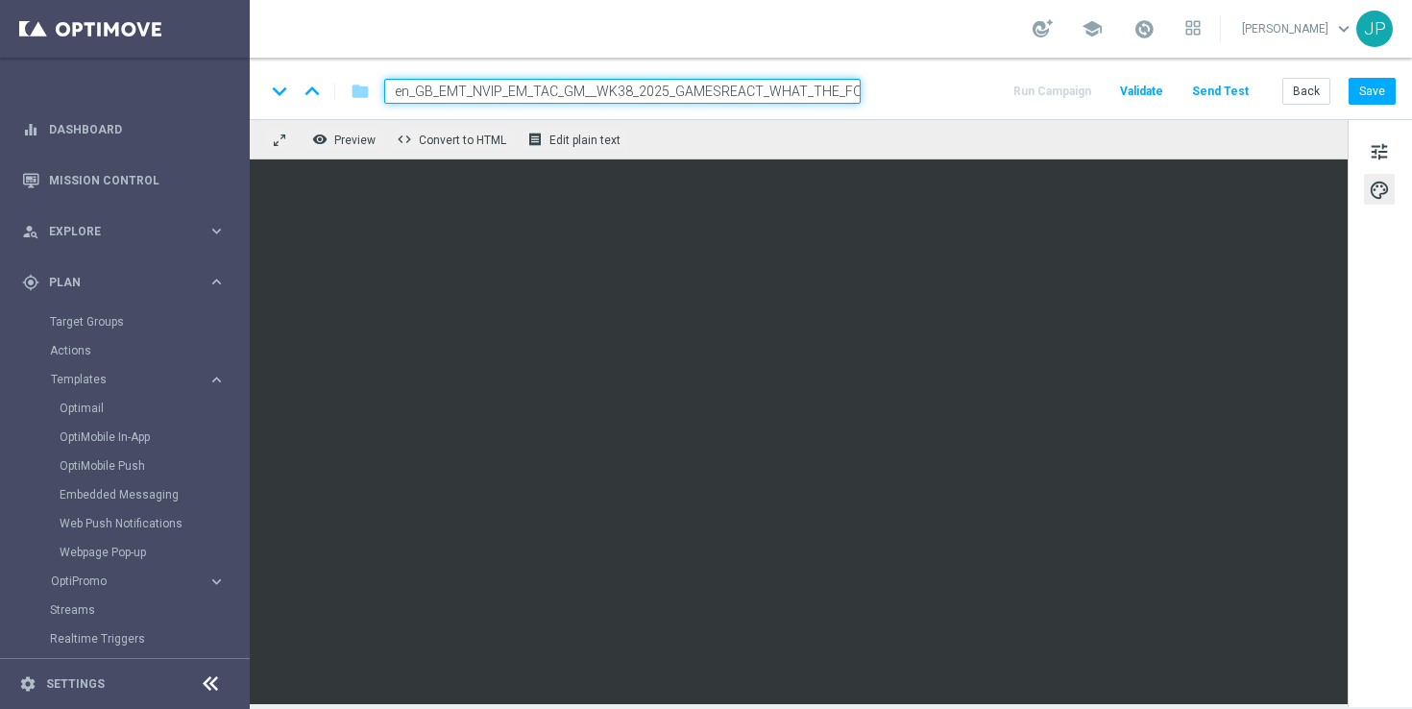
click at [1388, 368] on div "tune palette" at bounding box center [1380, 413] width 64 height 588
click at [1370, 95] on button "Save" at bounding box center [1372, 91] width 47 height 27
click at [1239, 96] on button "Send Test" at bounding box center [1220, 92] width 62 height 26
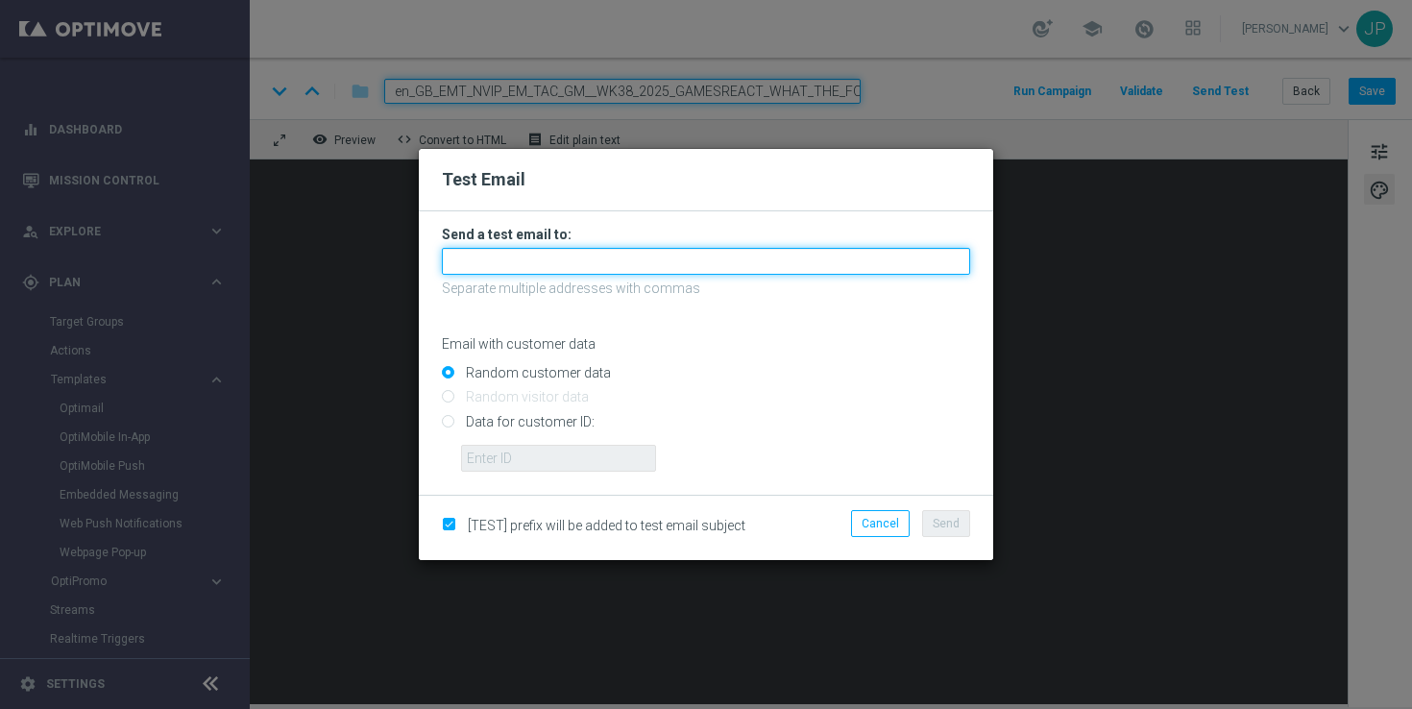
click at [695, 267] on input "text" at bounding box center [706, 261] width 528 height 27
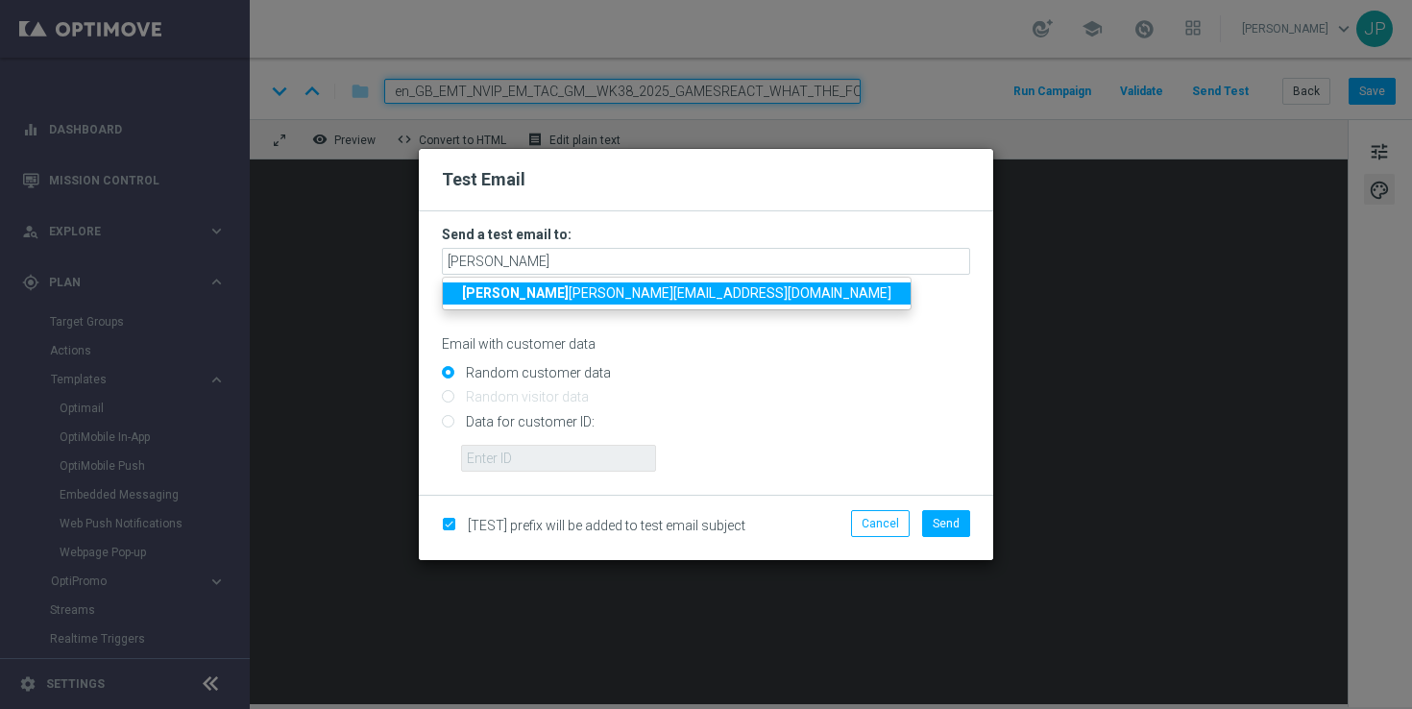
click at [526, 298] on span "rick [EMAIL_ADDRESS][DOMAIN_NAME]" at bounding box center [676, 292] width 429 height 15
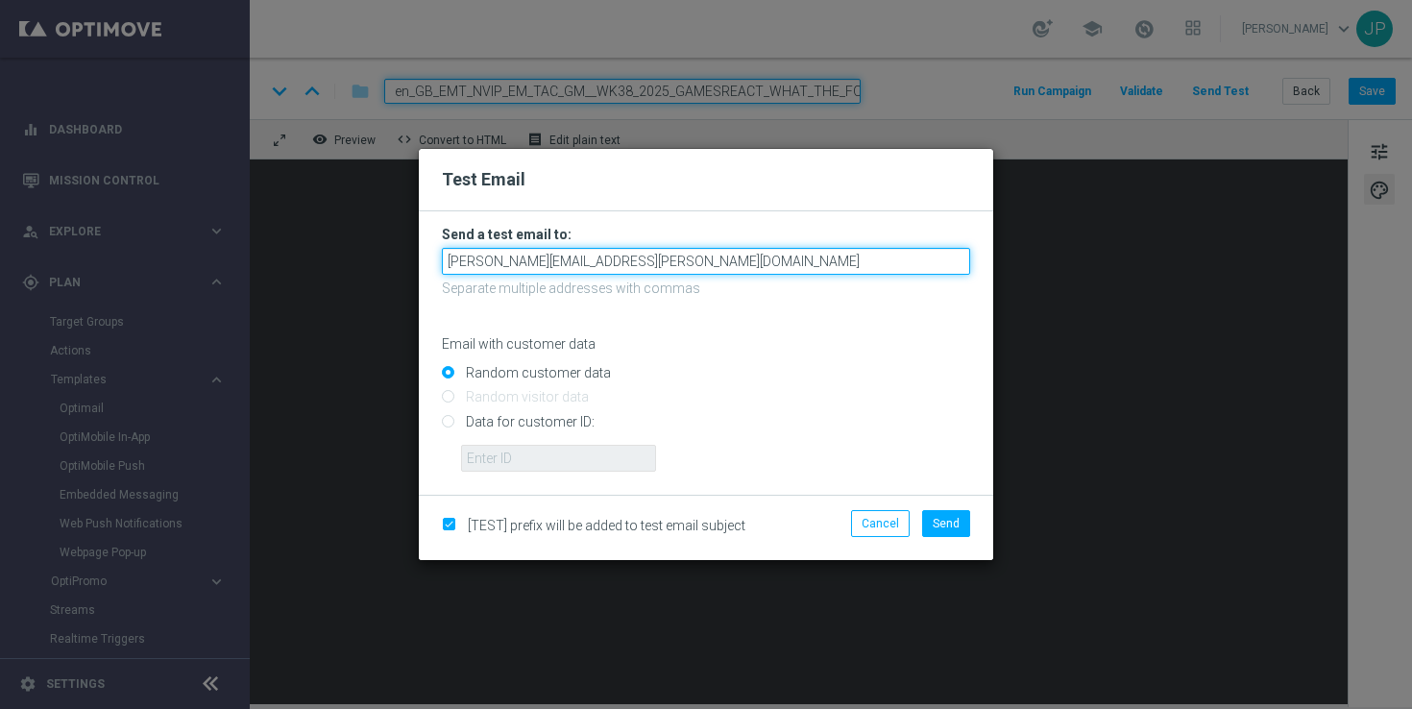
click at [690, 264] on input "[PERSON_NAME][EMAIL_ADDRESS][PERSON_NAME][DOMAIN_NAME]" at bounding box center [706, 261] width 528 height 27
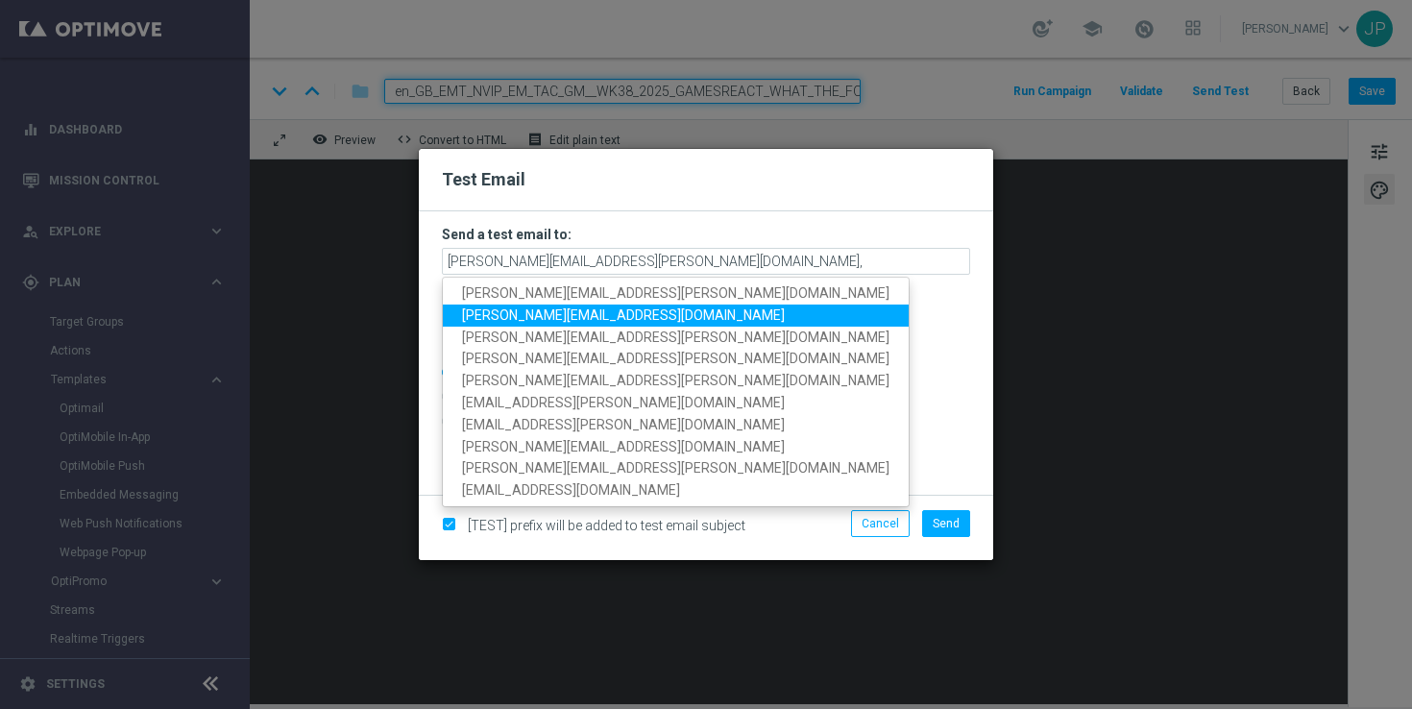
click at [595, 319] on span "[PERSON_NAME][EMAIL_ADDRESS][DOMAIN_NAME]" at bounding box center [623, 314] width 323 height 15
type input "[PERSON_NAME][EMAIL_ADDRESS][PERSON_NAME][DOMAIN_NAME],[DOMAIN_NAME][EMAIL_ADDR…"
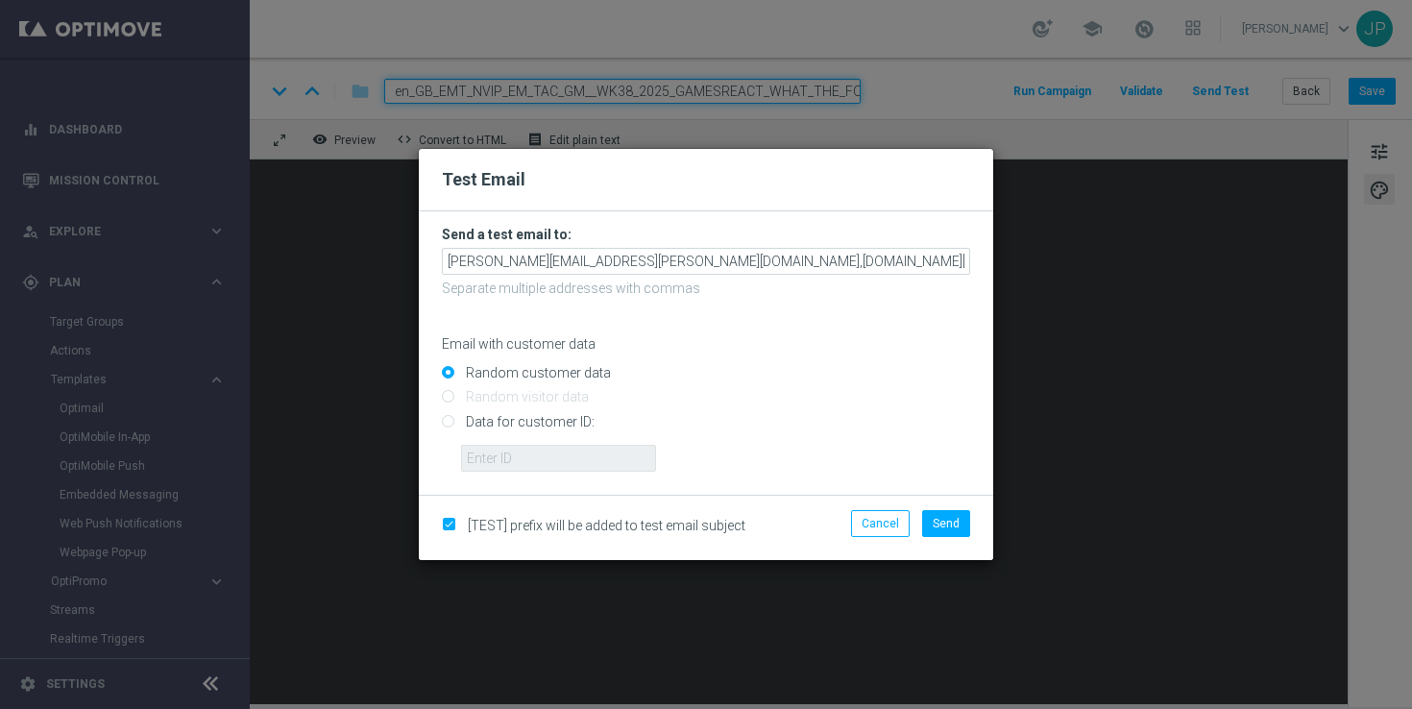
click at [544, 418] on input "Data for customer ID:" at bounding box center [706, 429] width 528 height 27
radio input "true"
click at [544, 453] on input "text" at bounding box center [558, 458] width 195 height 27
paste input "223901476"
type input "223901476"
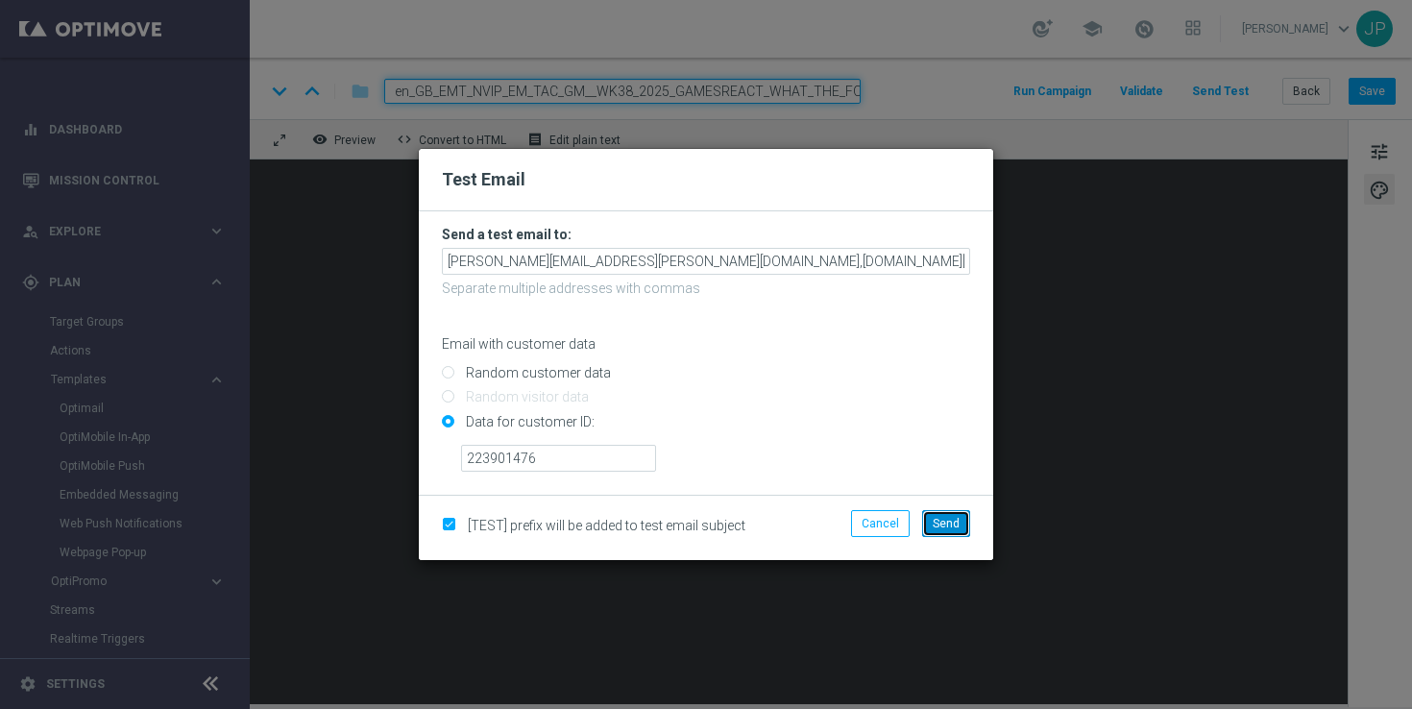
click at [963, 529] on button "Send" at bounding box center [946, 523] width 48 height 27
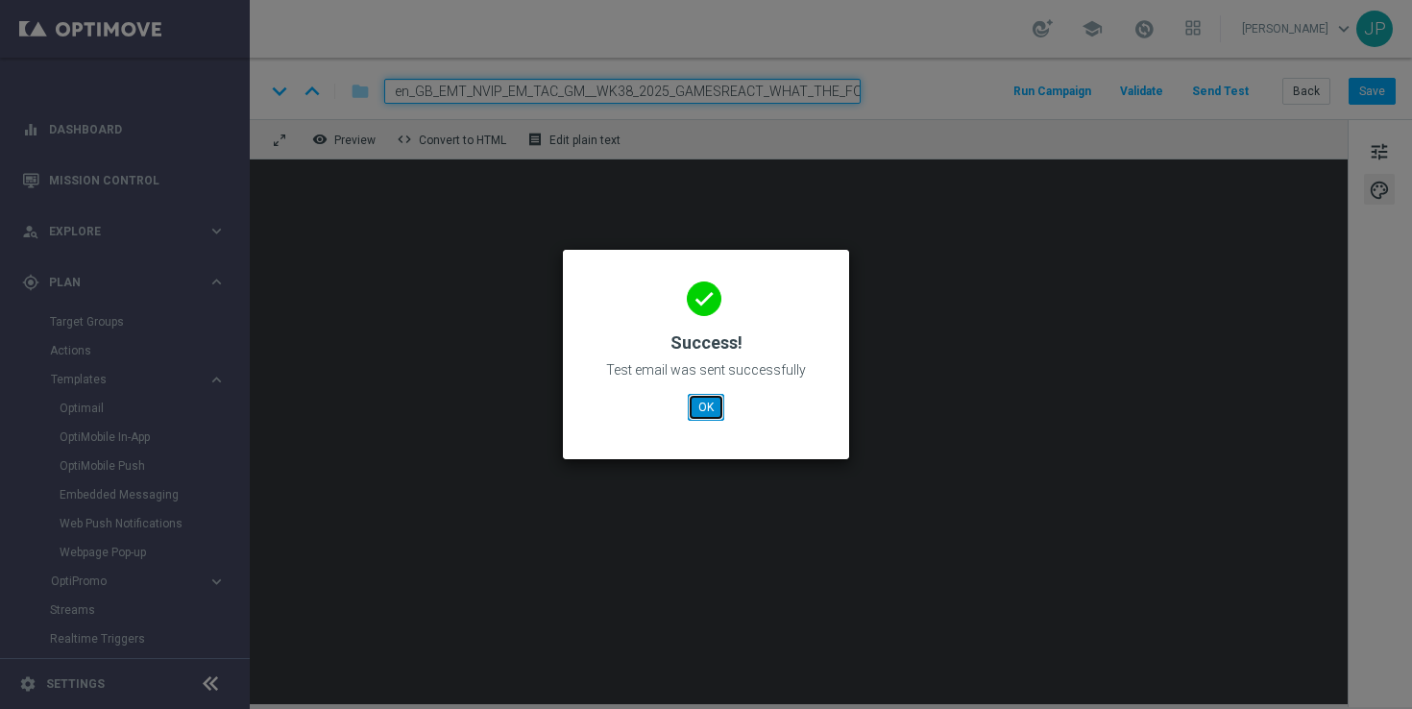
click at [716, 407] on button "OK" at bounding box center [706, 407] width 37 height 27
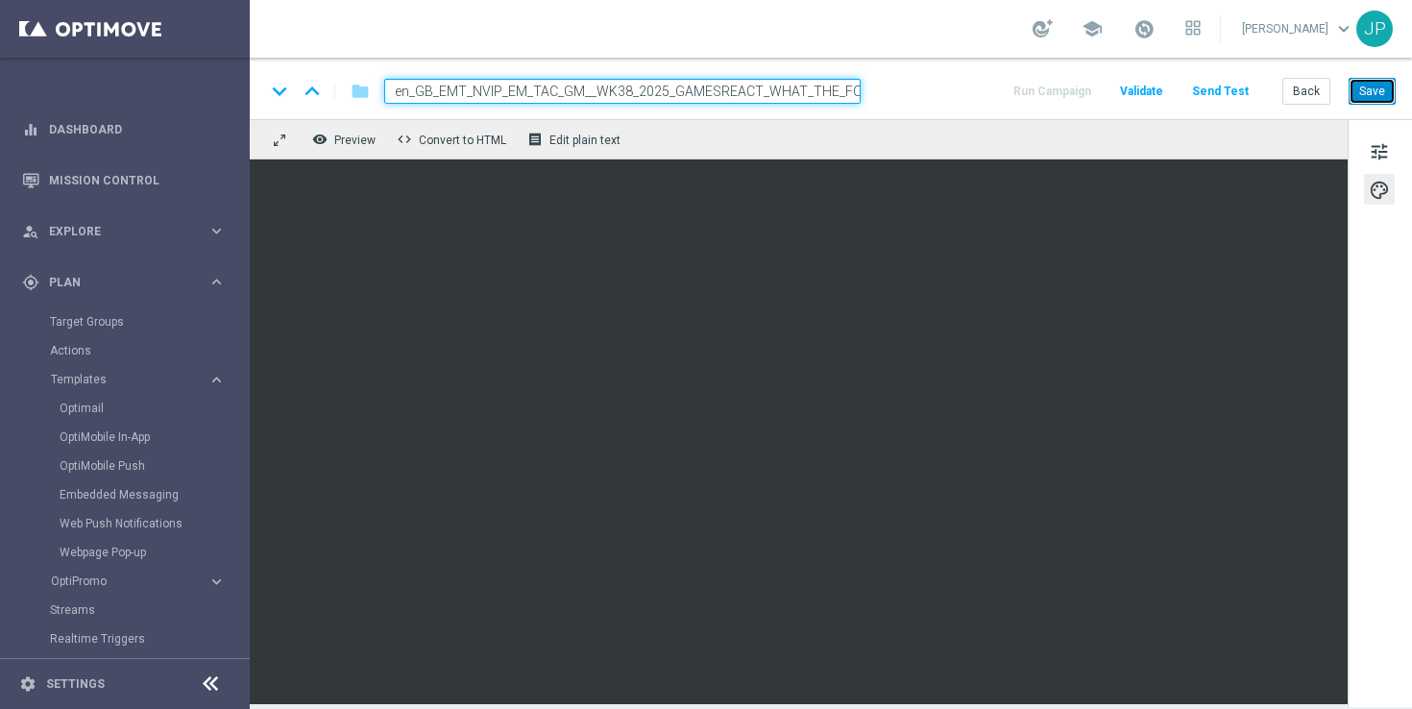
click at [1380, 92] on button "Save" at bounding box center [1372, 91] width 47 height 27
click at [1385, 97] on button "Save" at bounding box center [1372, 91] width 47 height 27
